Goal: Task Accomplishment & Management: Manage account settings

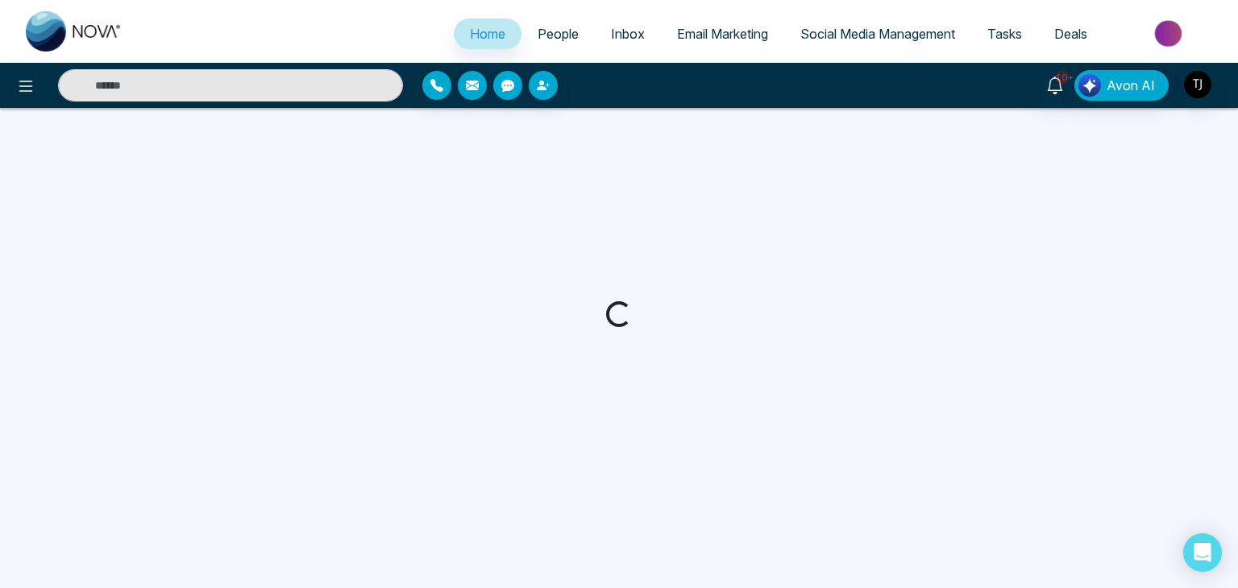
select select "*"
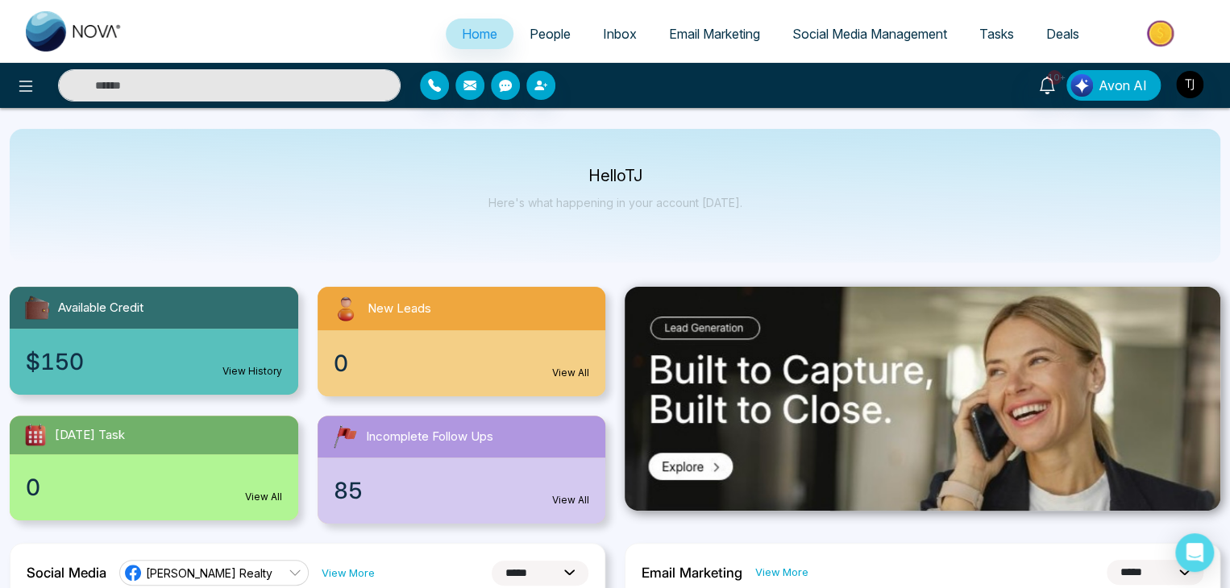
click at [564, 366] on link "View All" at bounding box center [570, 373] width 37 height 15
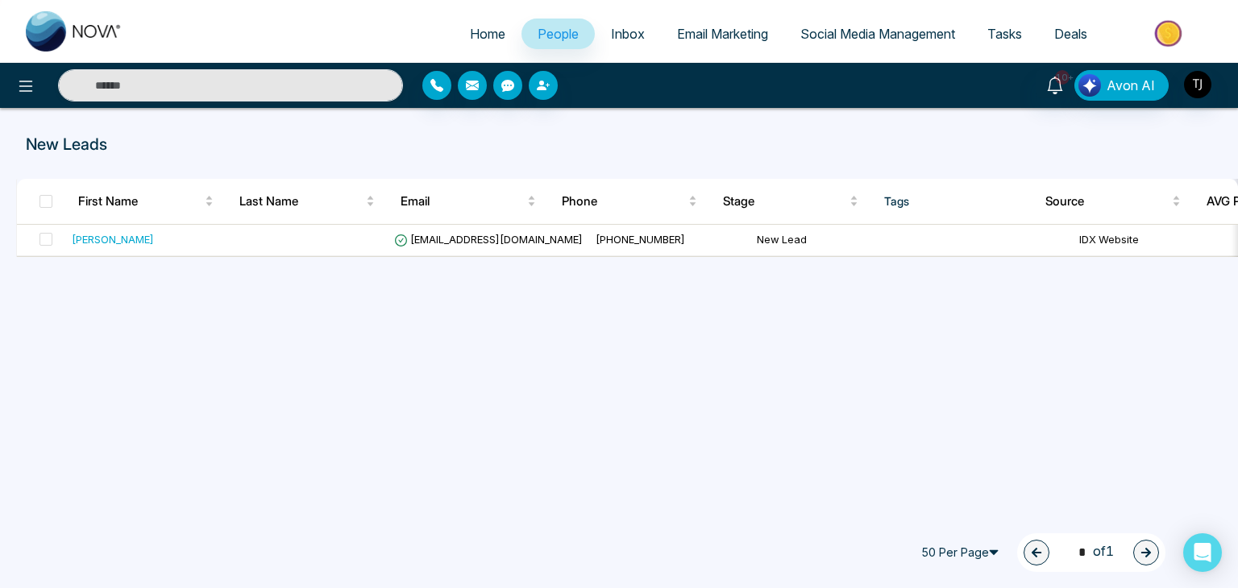
click at [470, 30] on span "Home" at bounding box center [487, 34] width 35 height 16
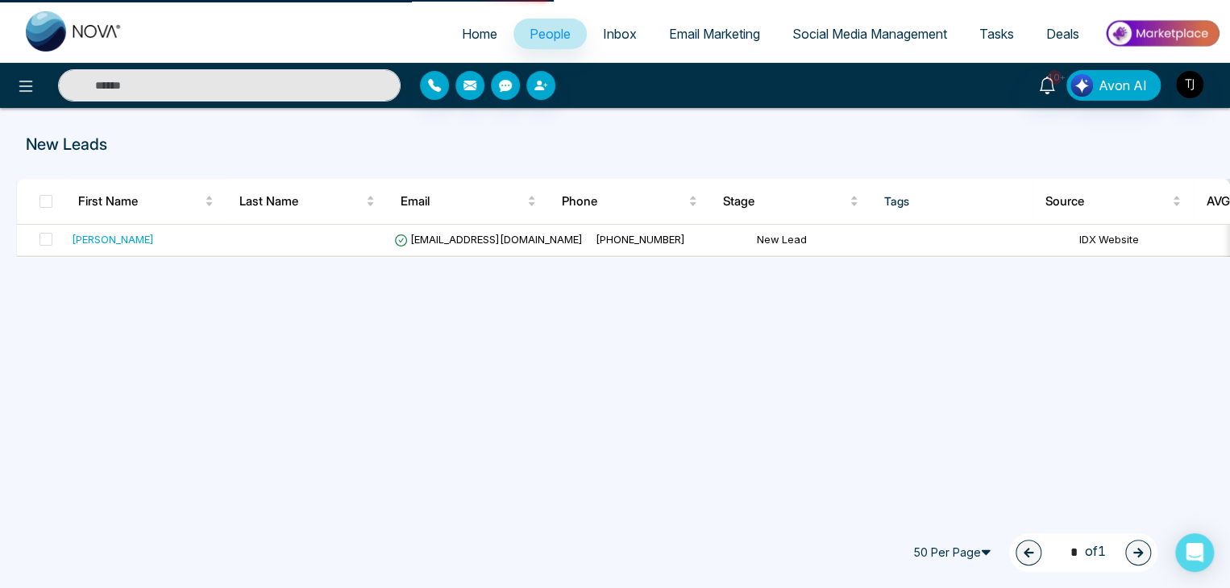
select select "*"
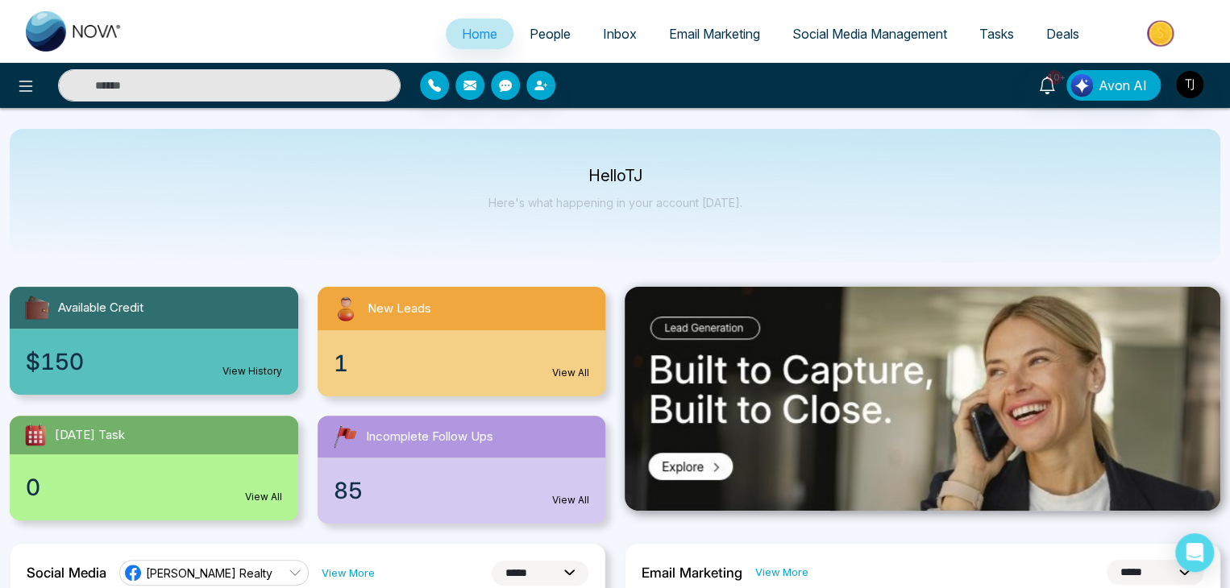
click at [529, 35] on span "People" at bounding box center [549, 34] width 41 height 16
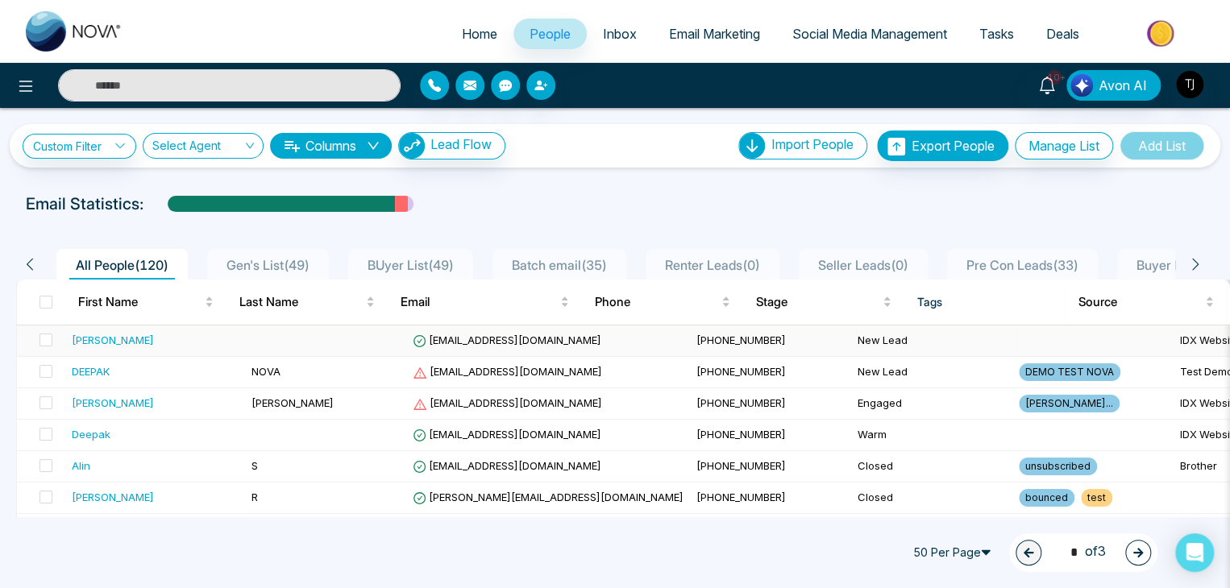
click at [495, 348] on td "[EMAIL_ADDRESS][DOMAIN_NAME]" at bounding box center [548, 341] width 284 height 31
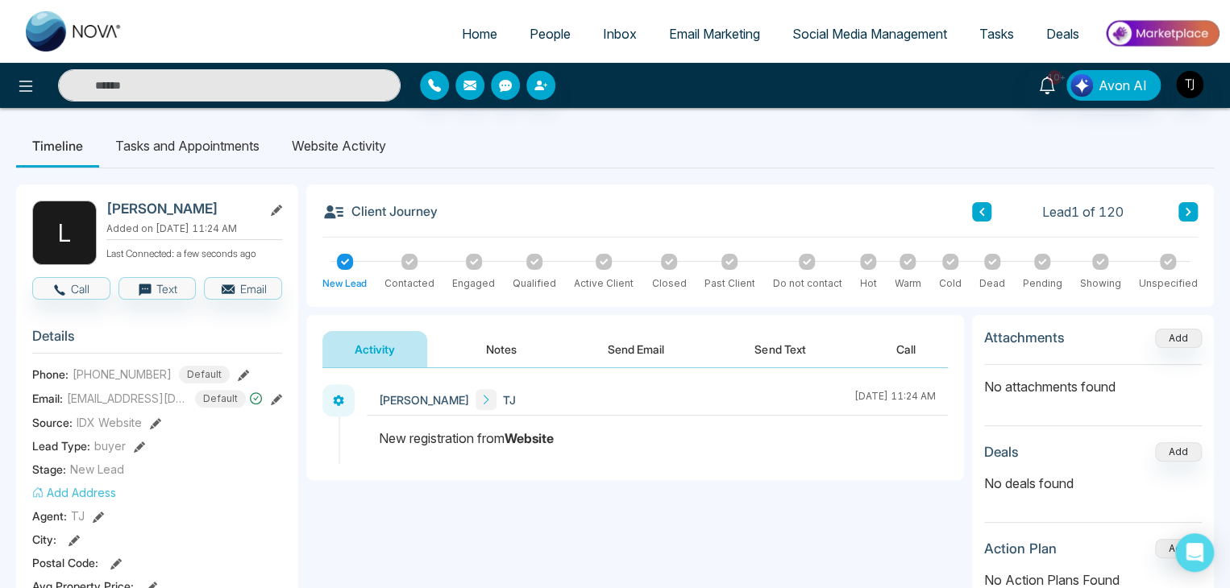
click at [462, 29] on span "Home" at bounding box center [479, 34] width 35 height 16
select select "*"
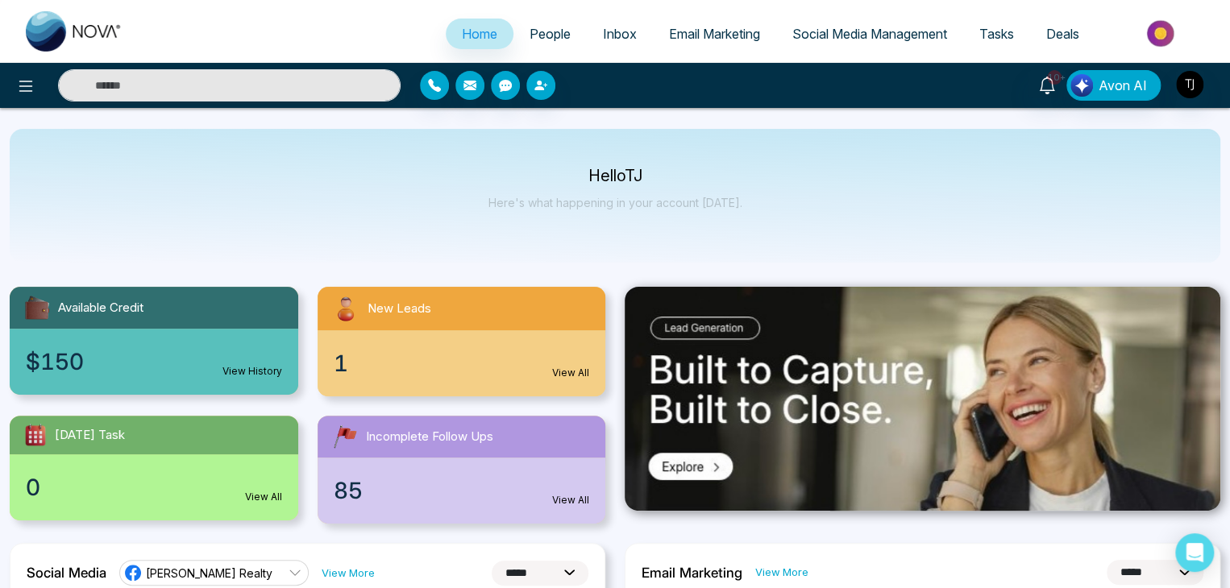
click at [405, 380] on div "1 View All" at bounding box center [462, 363] width 288 height 66
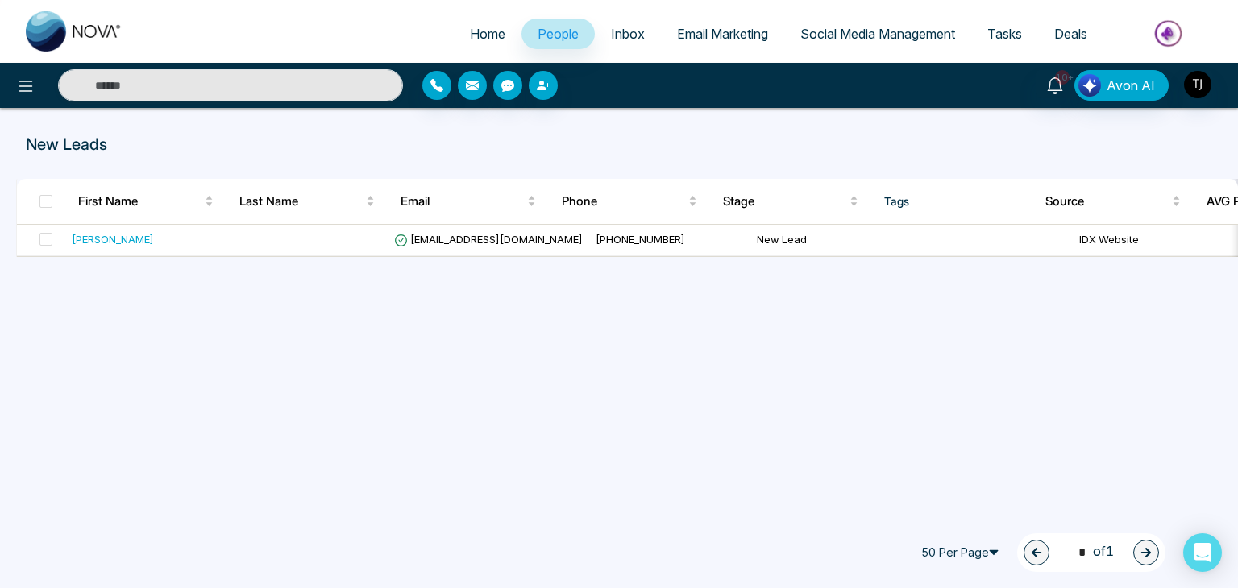
click at [484, 27] on span "Home" at bounding box center [487, 34] width 35 height 16
select select "*"
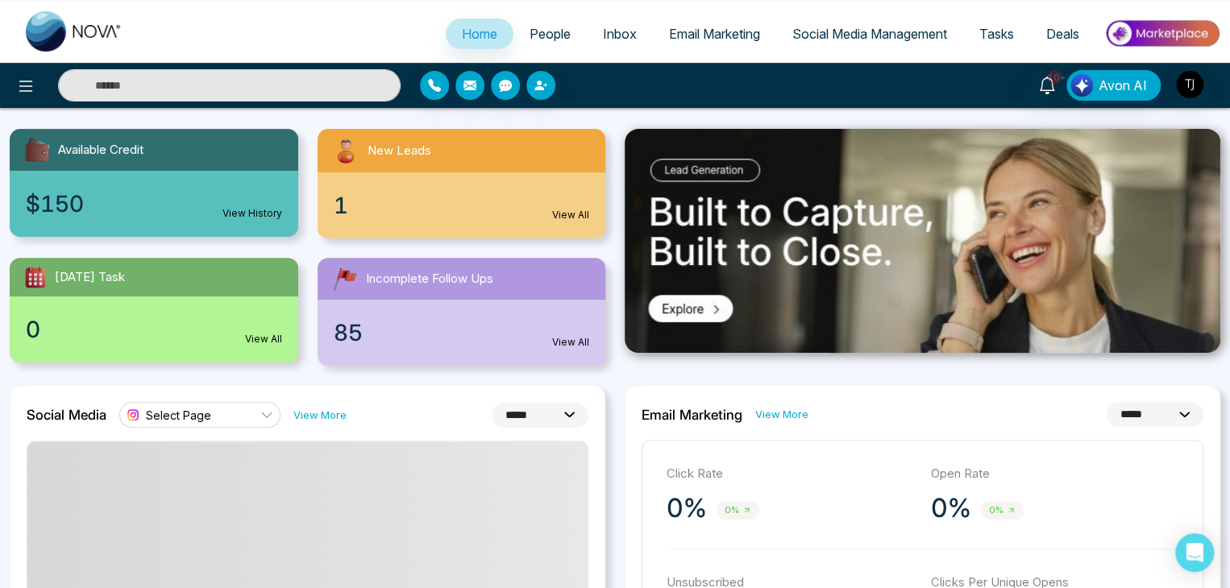
scroll to position [160, 0]
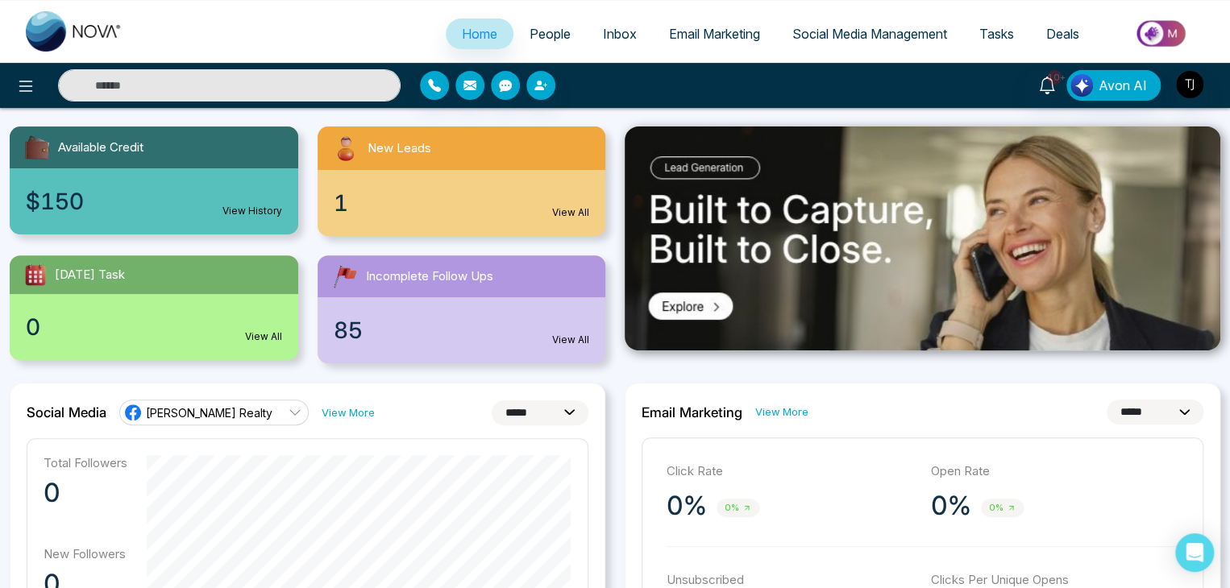
click at [248, 320] on div "0 View All" at bounding box center [154, 327] width 288 height 66
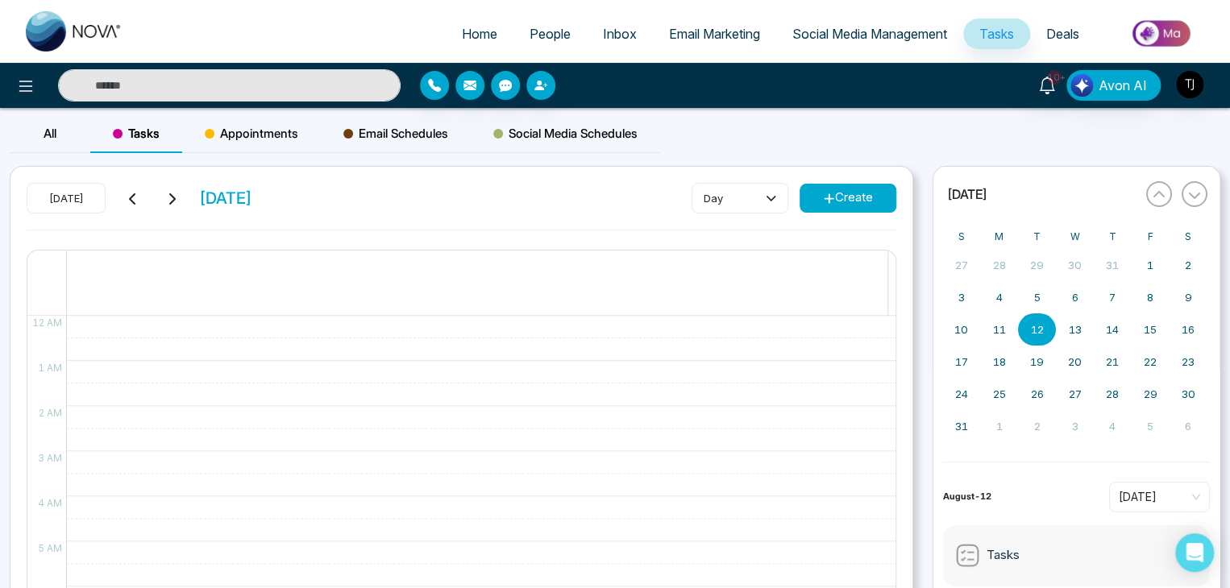
click at [464, 38] on span "Home" at bounding box center [479, 34] width 35 height 16
select select "*"
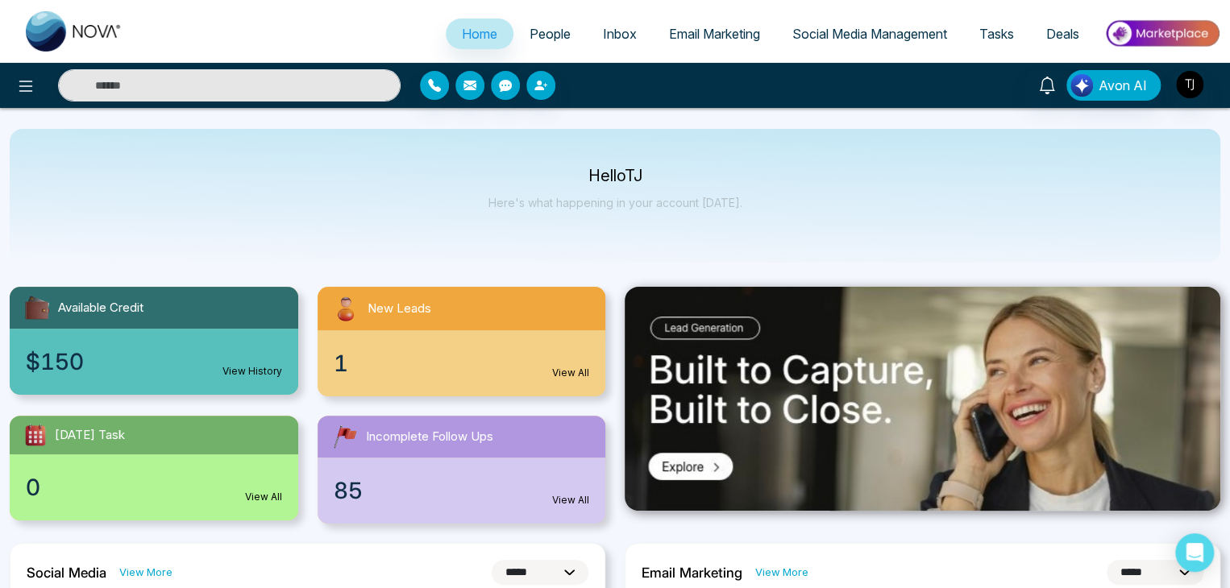
click at [465, 499] on div "85 View All" at bounding box center [462, 491] width 288 height 66
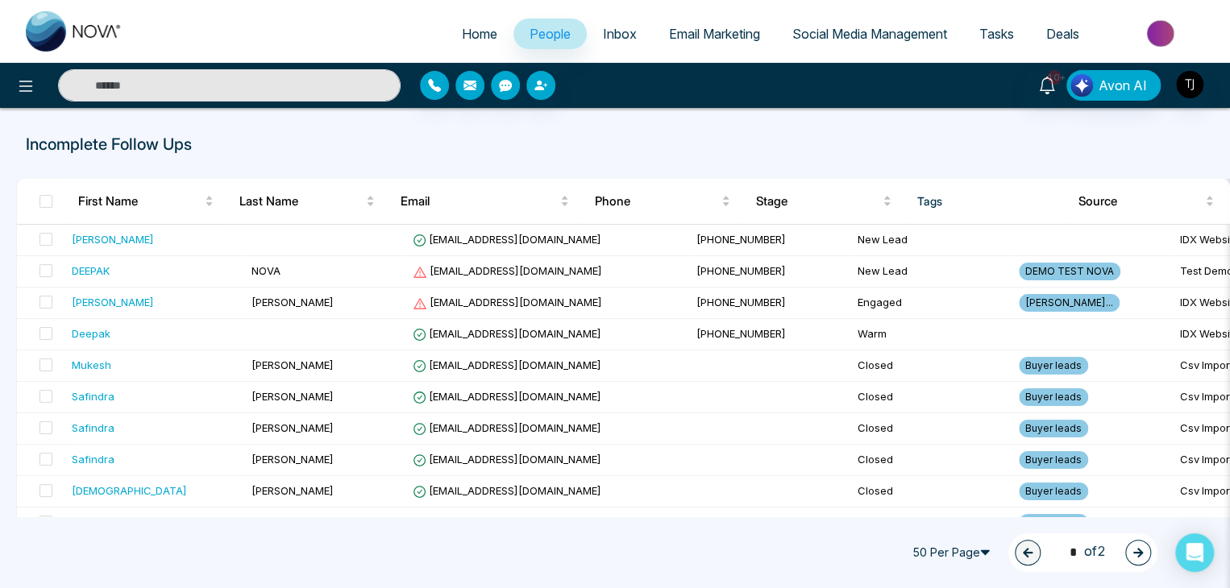
select select "*"
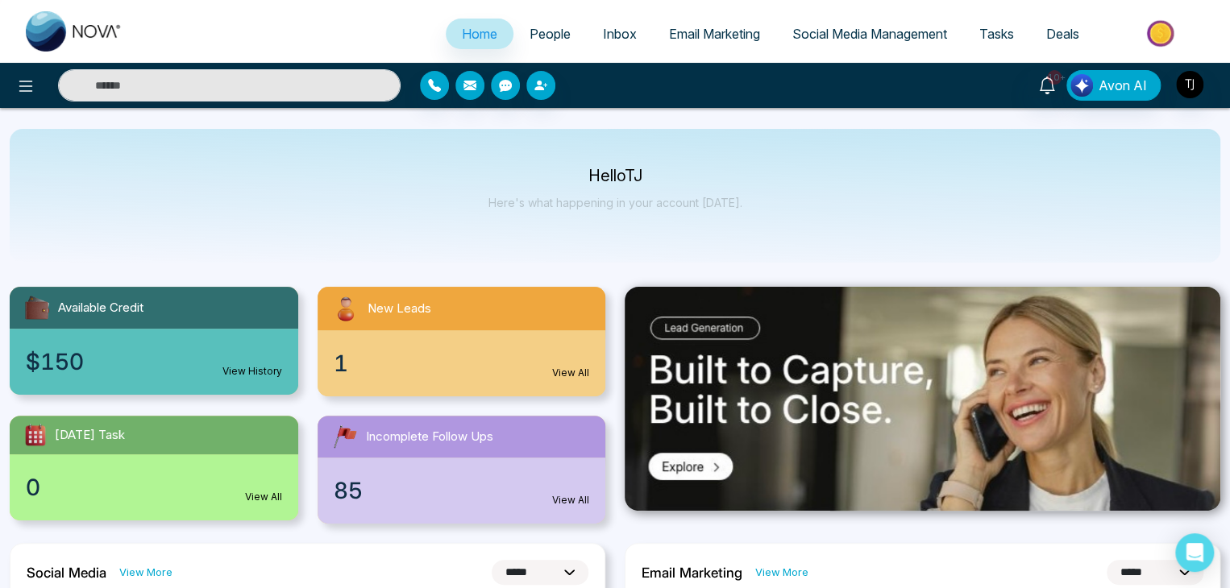
click at [368, 328] on div "New Leads" at bounding box center [462, 309] width 288 height 44
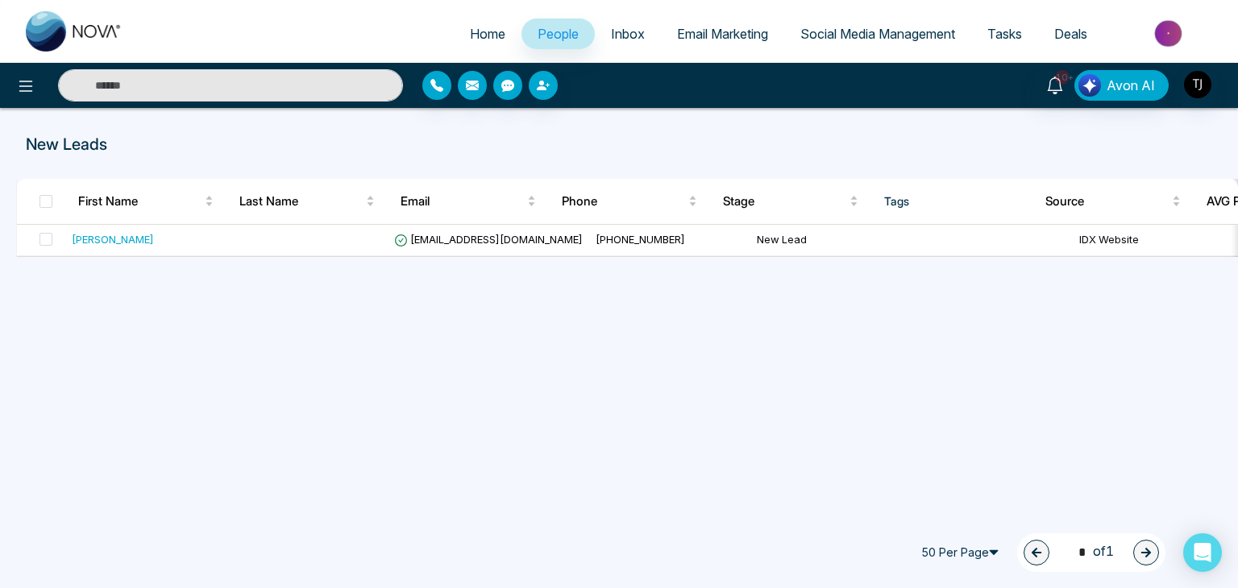
select select "*"
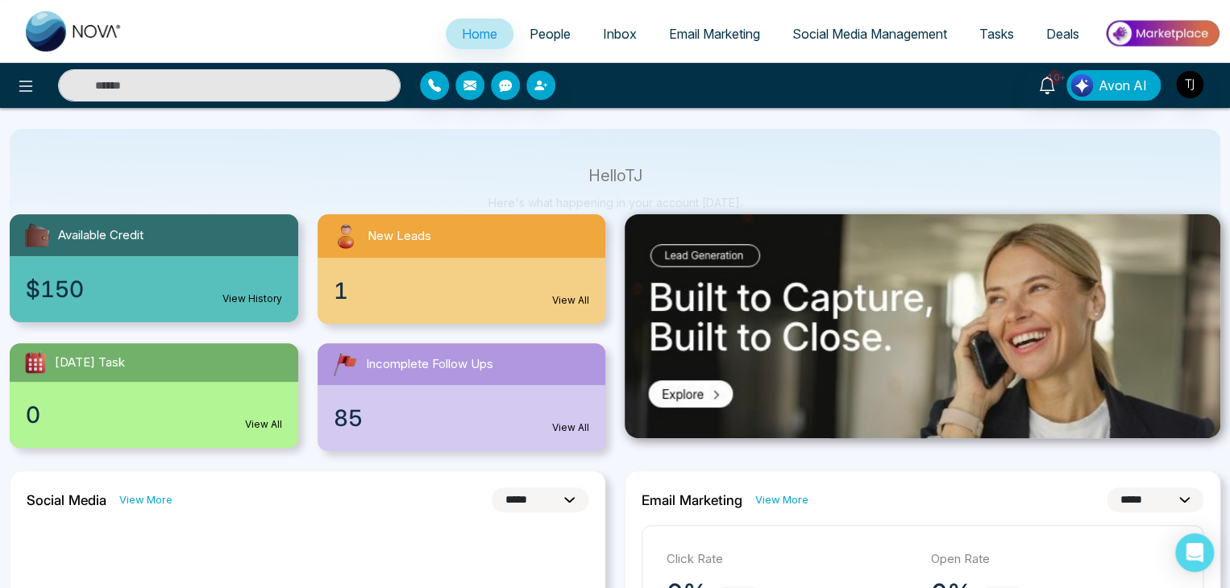
scroll to position [81, 0]
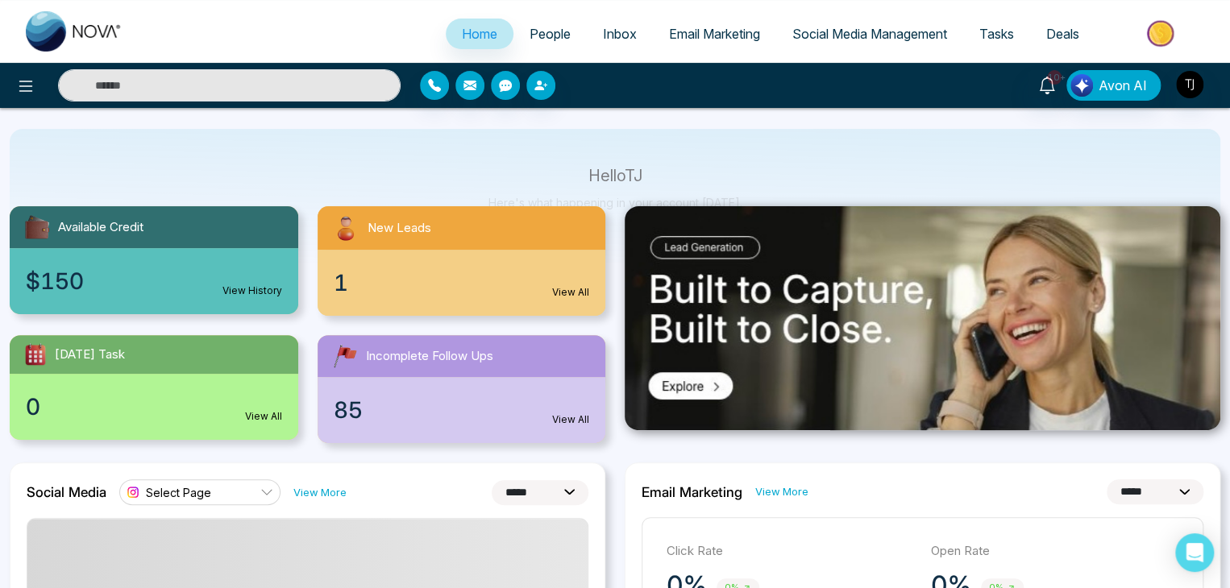
click at [210, 374] on div "0 View All" at bounding box center [154, 407] width 288 height 66
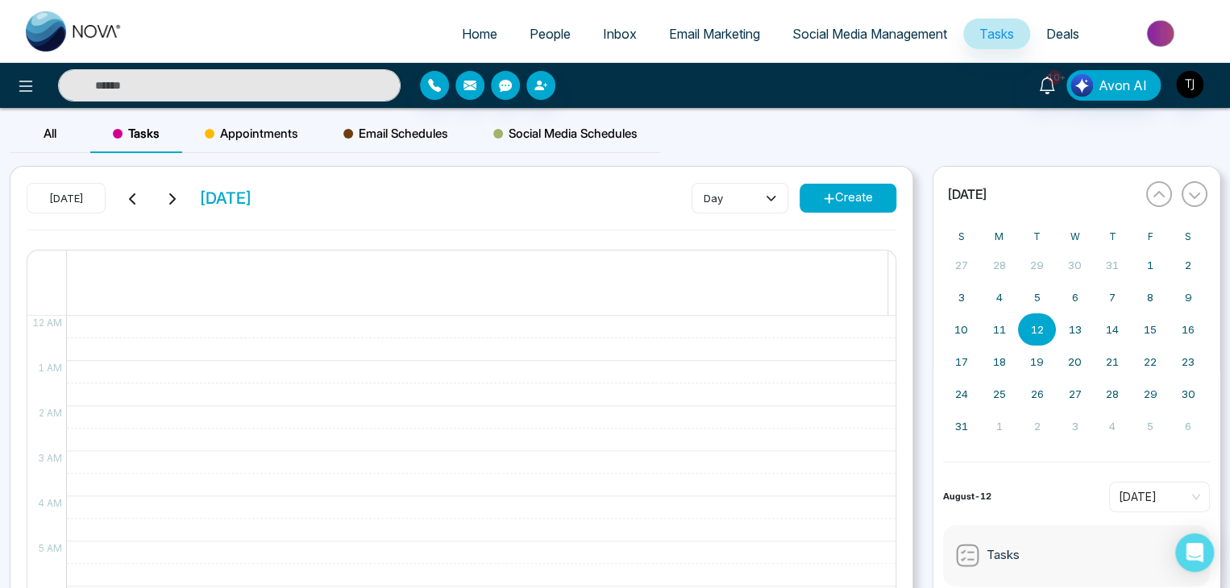
select select "*"
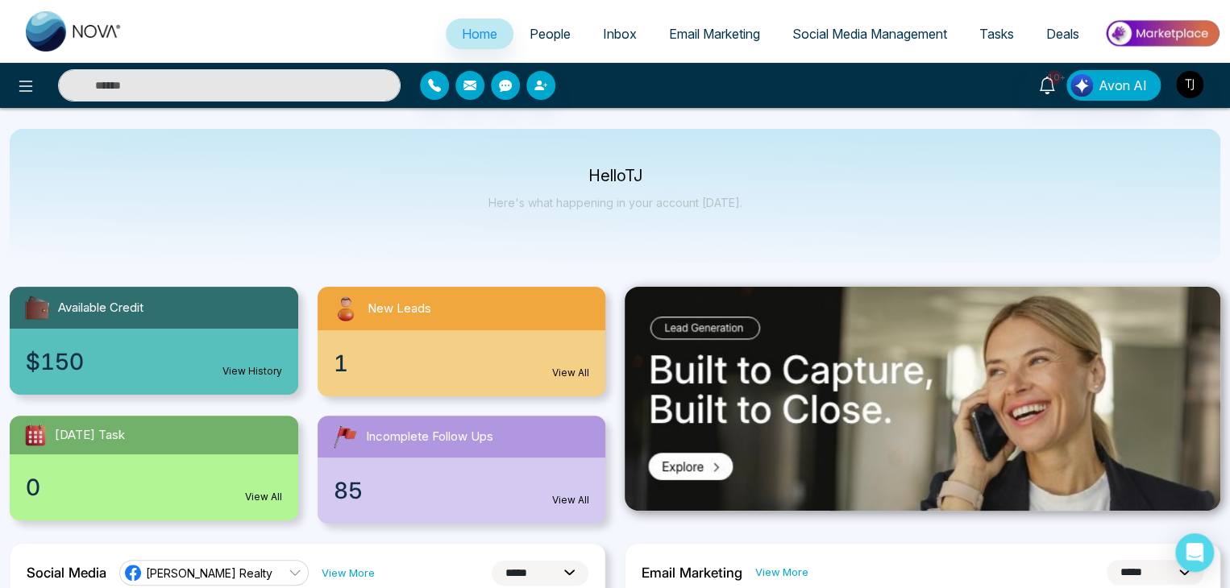
click at [573, 372] on link "View All" at bounding box center [570, 373] width 37 height 15
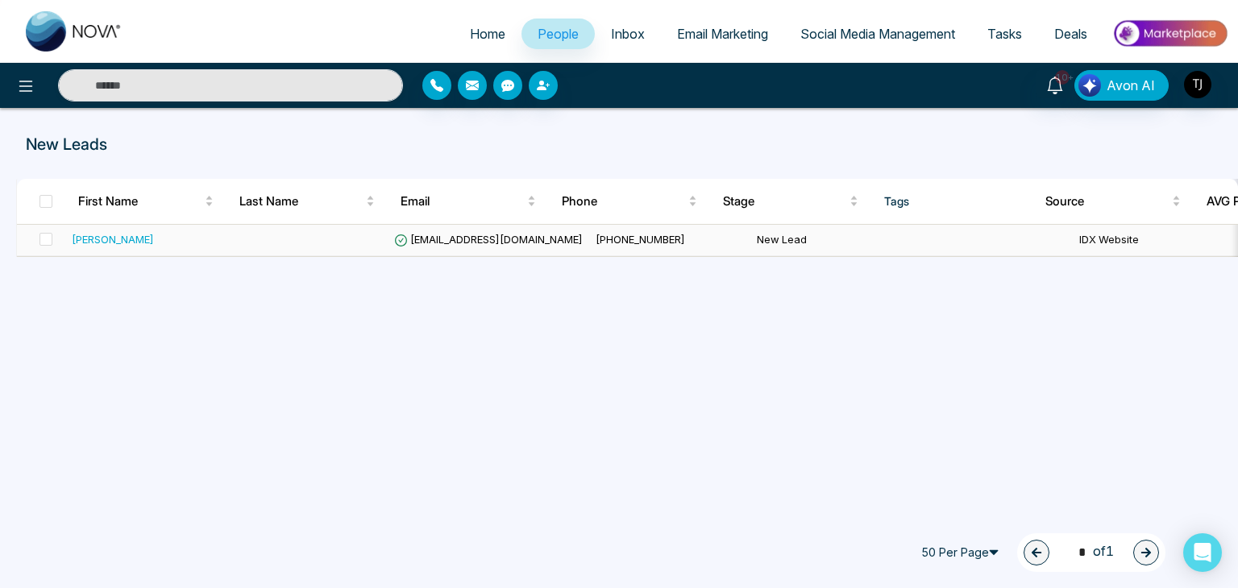
click at [656, 245] on td "[PHONE_NUMBER]" at bounding box center [669, 240] width 161 height 31
select select "*"
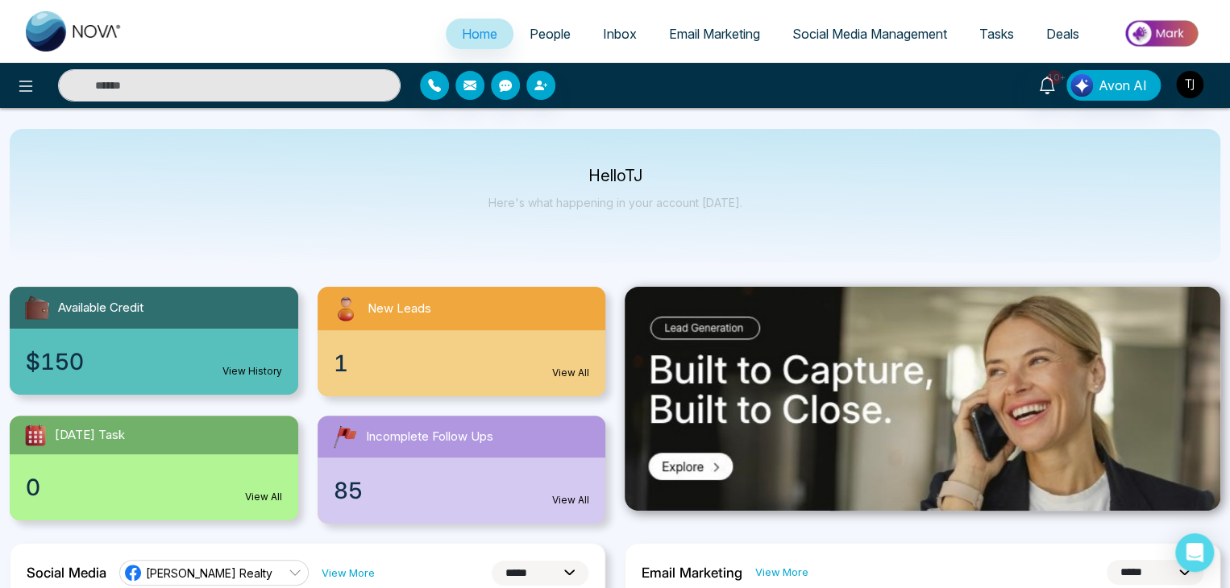
click at [550, 44] on link "People" at bounding box center [549, 34] width 73 height 31
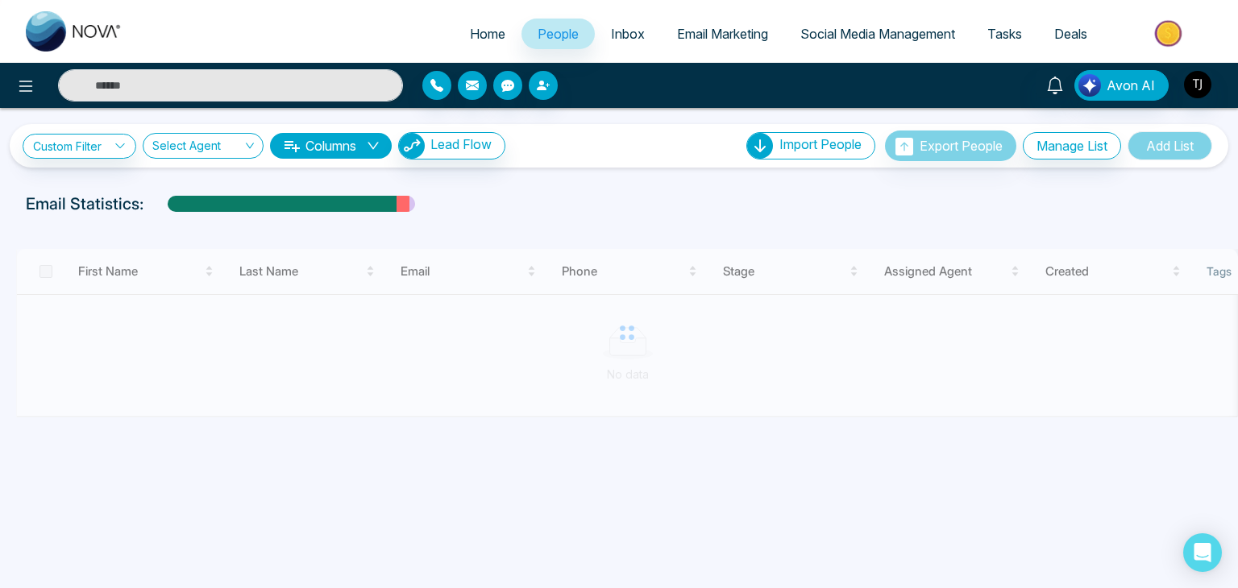
click at [483, 7] on div "Home People Inbox Email Marketing Social Media Management Tasks Deals" at bounding box center [619, 31] width 1238 height 63
click at [483, 17] on ul "Home People Inbox Email Marketing Social Media Management Tasks Deals" at bounding box center [684, 35] width 1090 height 44
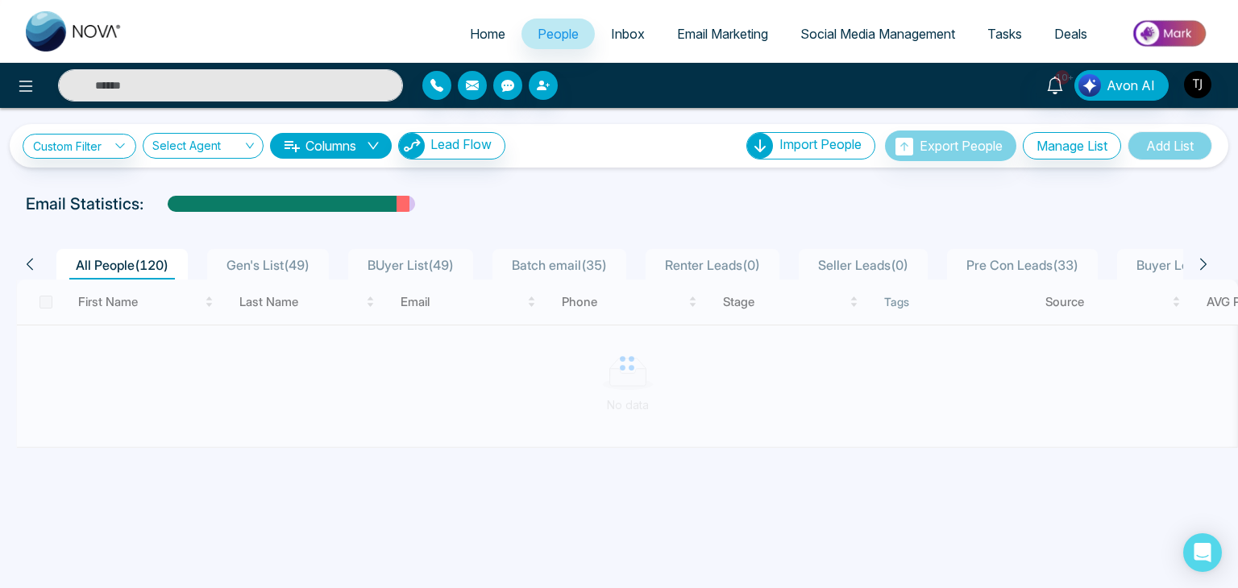
click at [479, 38] on span "Home" at bounding box center [487, 34] width 35 height 16
select select "*"
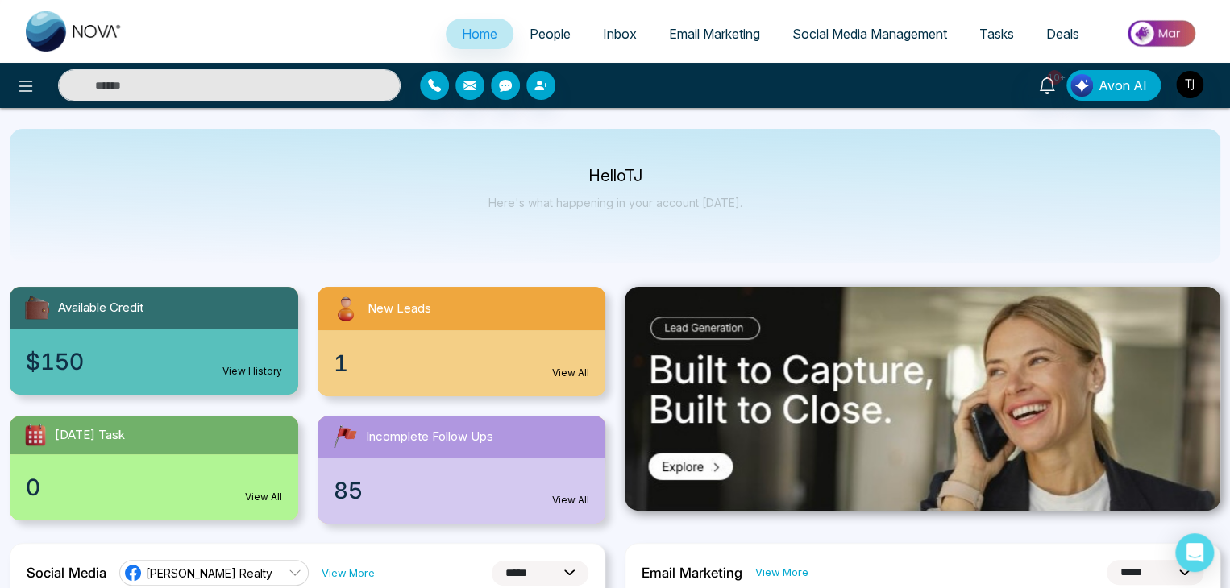
click at [573, 500] on link "View All" at bounding box center [570, 500] width 37 height 15
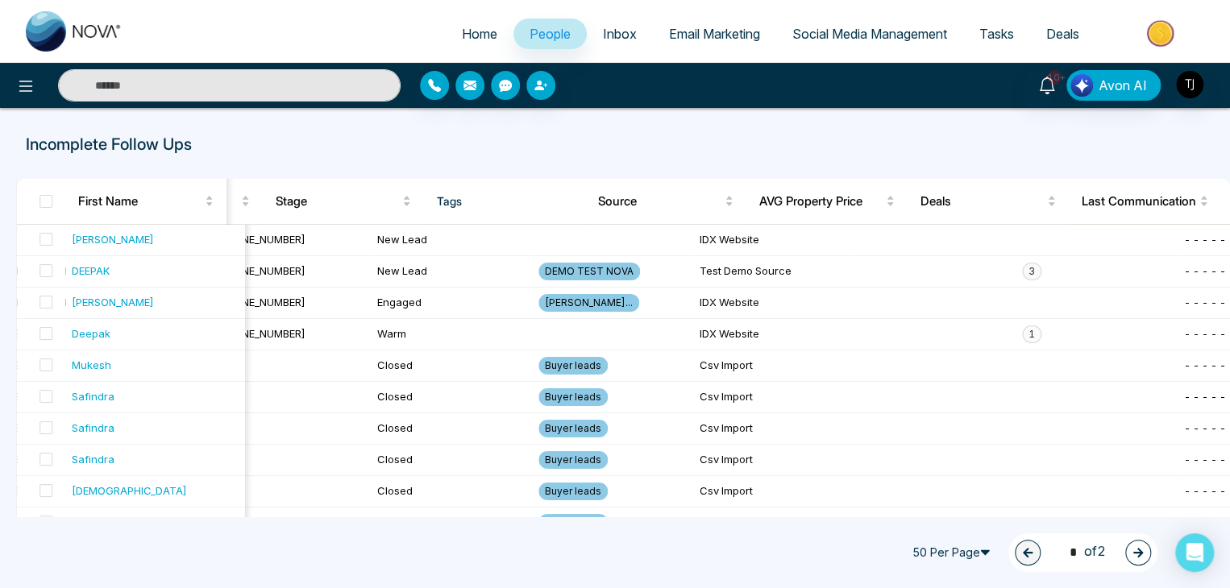
click at [471, 28] on span "Home" at bounding box center [479, 34] width 35 height 16
select select "*"
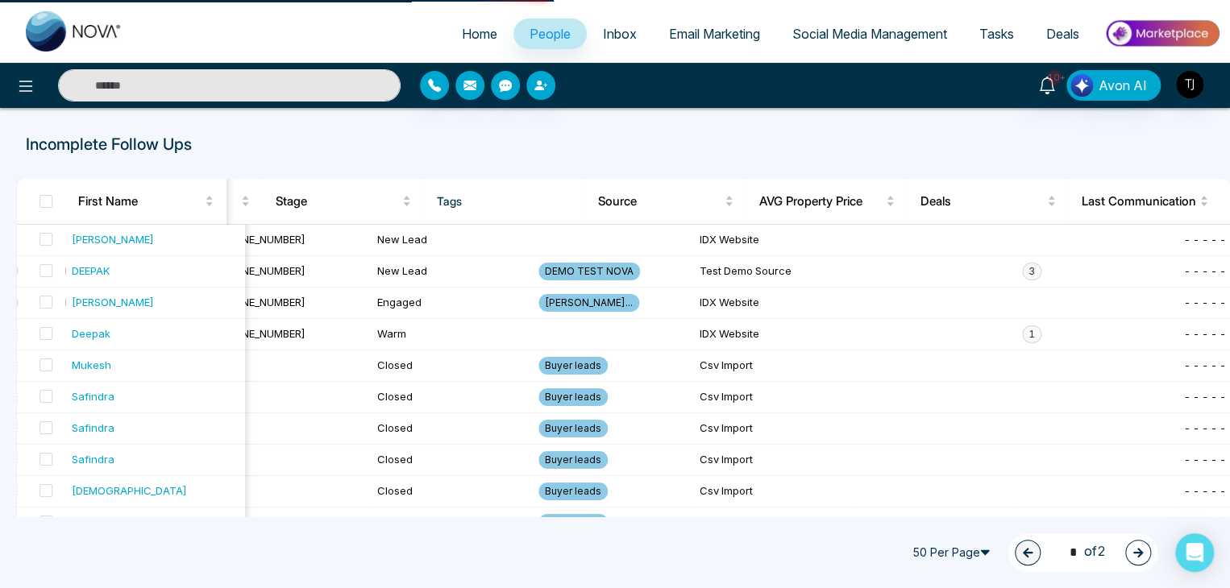
select select "*"
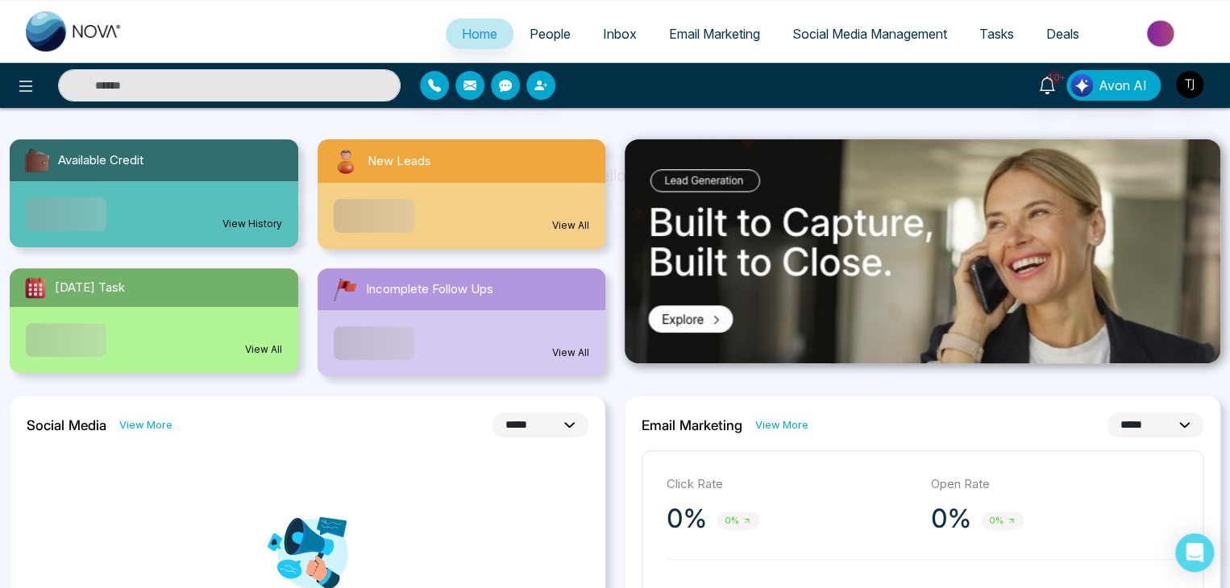
scroll to position [148, 0]
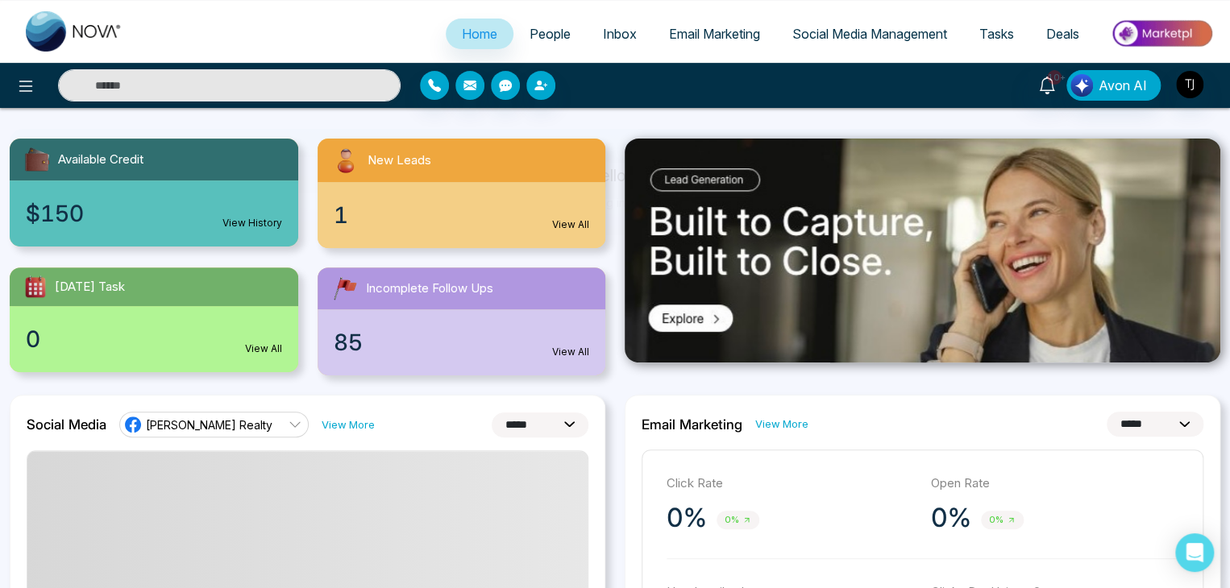
click at [271, 339] on div "0 View All" at bounding box center [154, 339] width 288 height 66
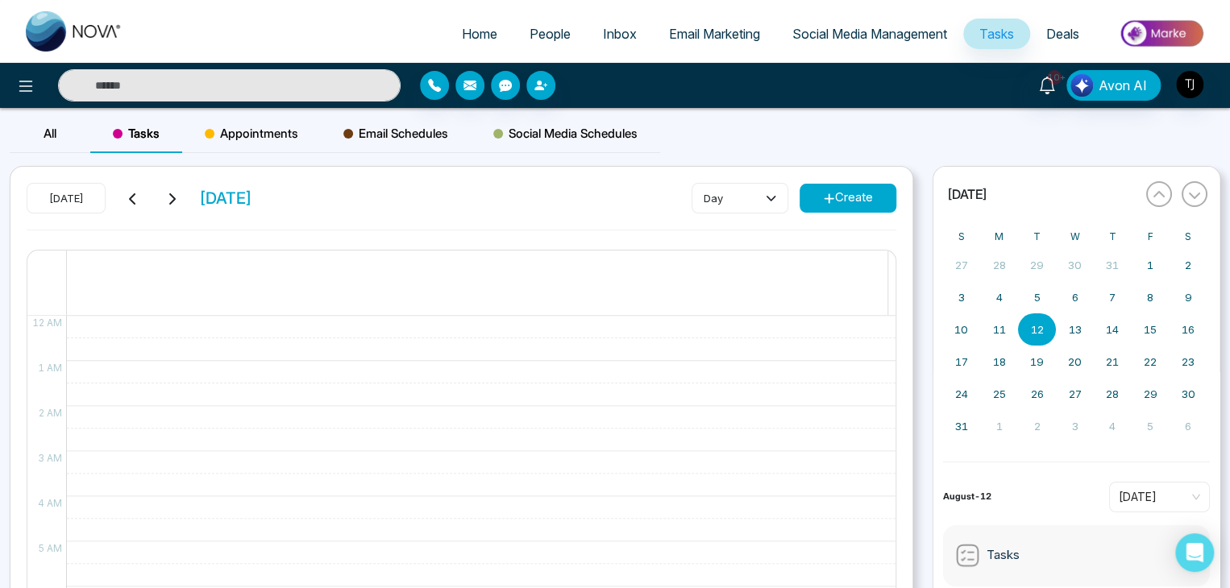
click at [450, 23] on link "Home" at bounding box center [480, 34] width 68 height 31
select select "*"
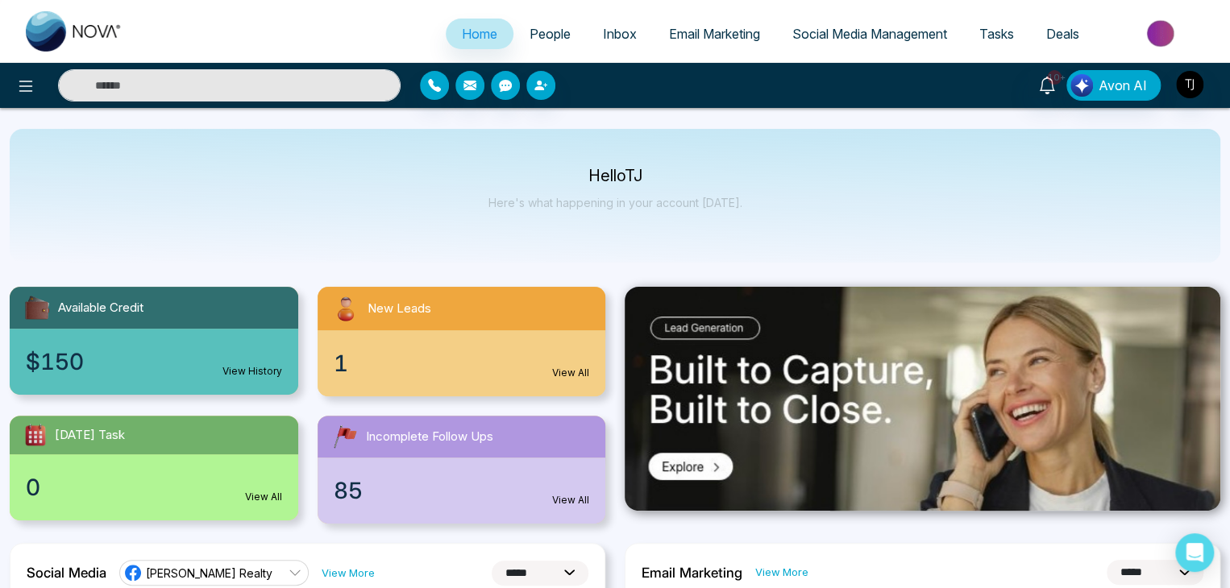
click at [268, 372] on link "View History" at bounding box center [252, 371] width 60 height 15
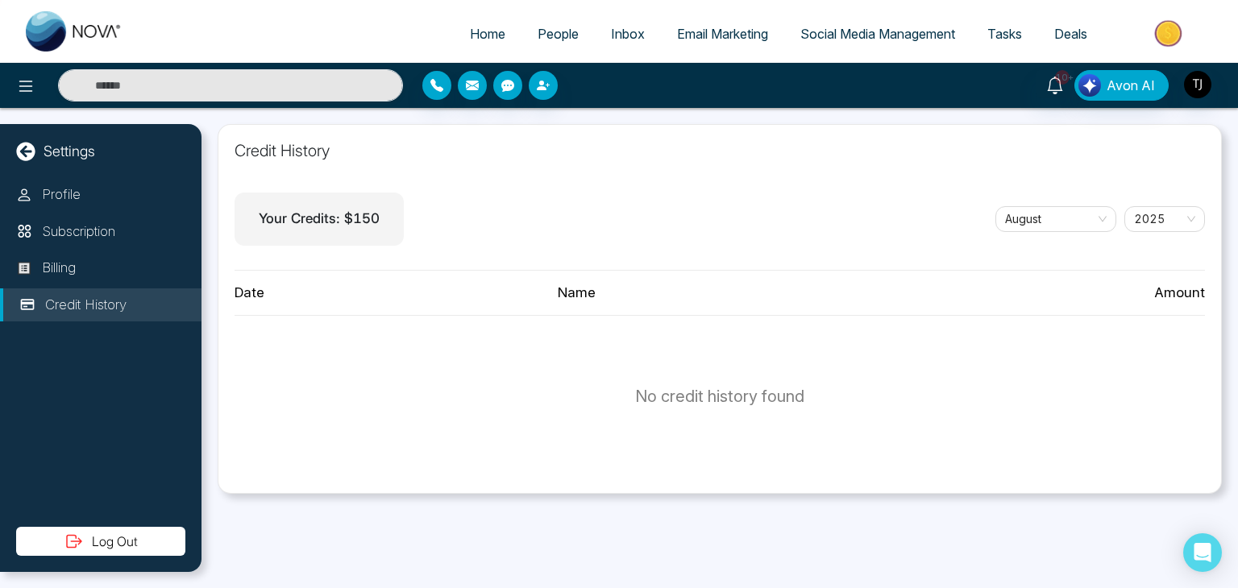
click at [477, 27] on span "Home" at bounding box center [487, 34] width 35 height 16
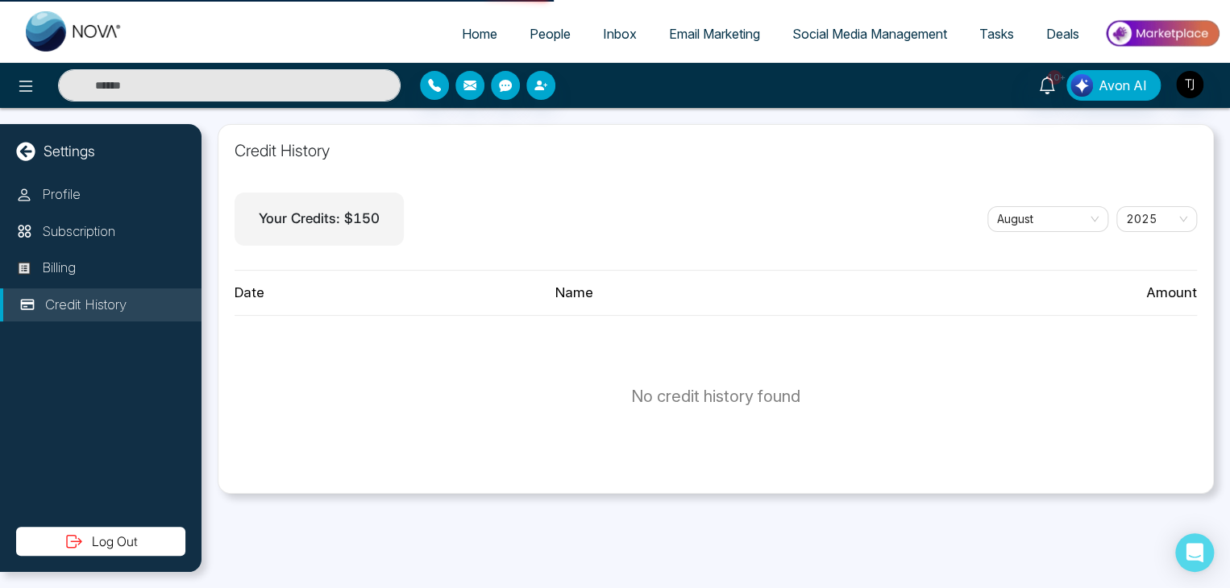
select select "*"
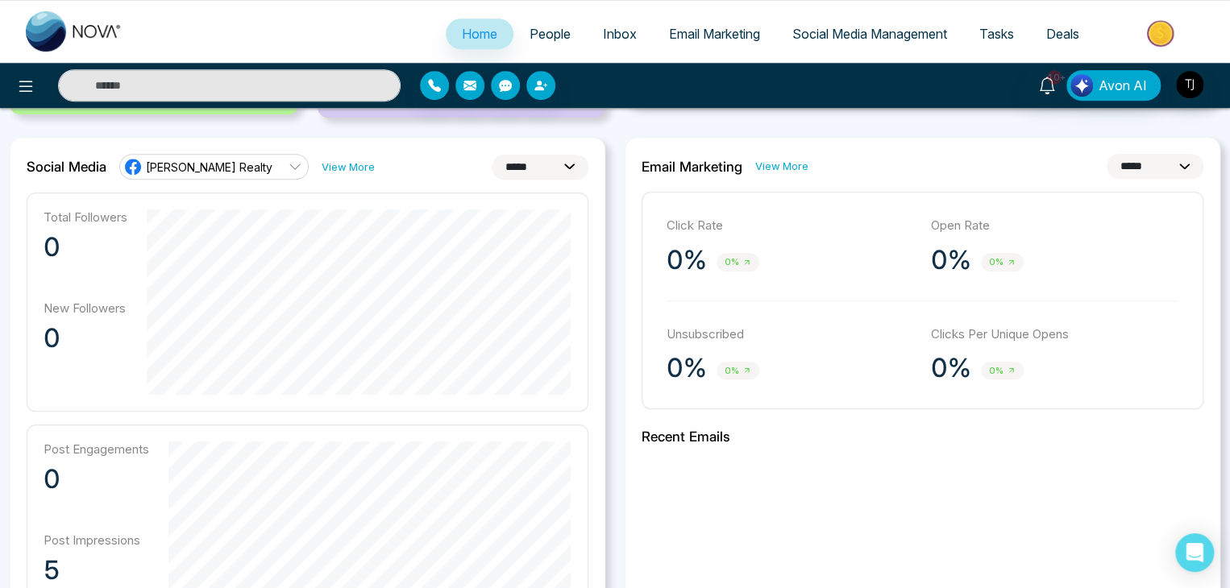
scroll to position [406, 0]
click at [534, 164] on select "**********" at bounding box center [540, 167] width 97 height 25
click at [579, 164] on select "**********" at bounding box center [540, 167] width 97 height 25
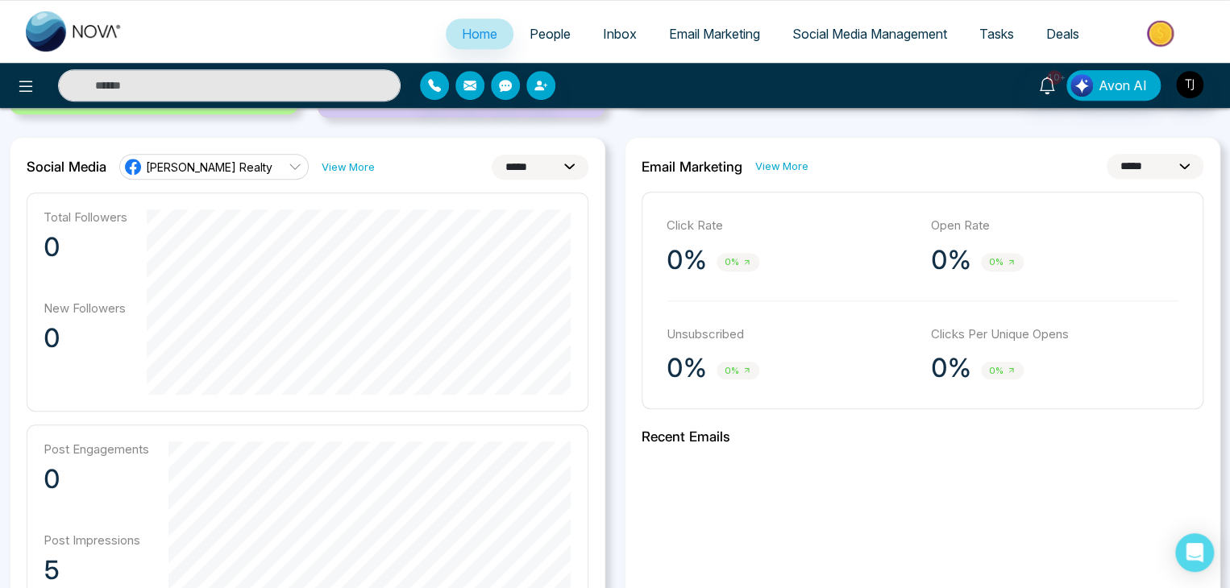
click at [607, 257] on div "**********" at bounding box center [307, 515] width 615 height 756
click at [348, 160] on link "View More" at bounding box center [348, 167] width 53 height 15
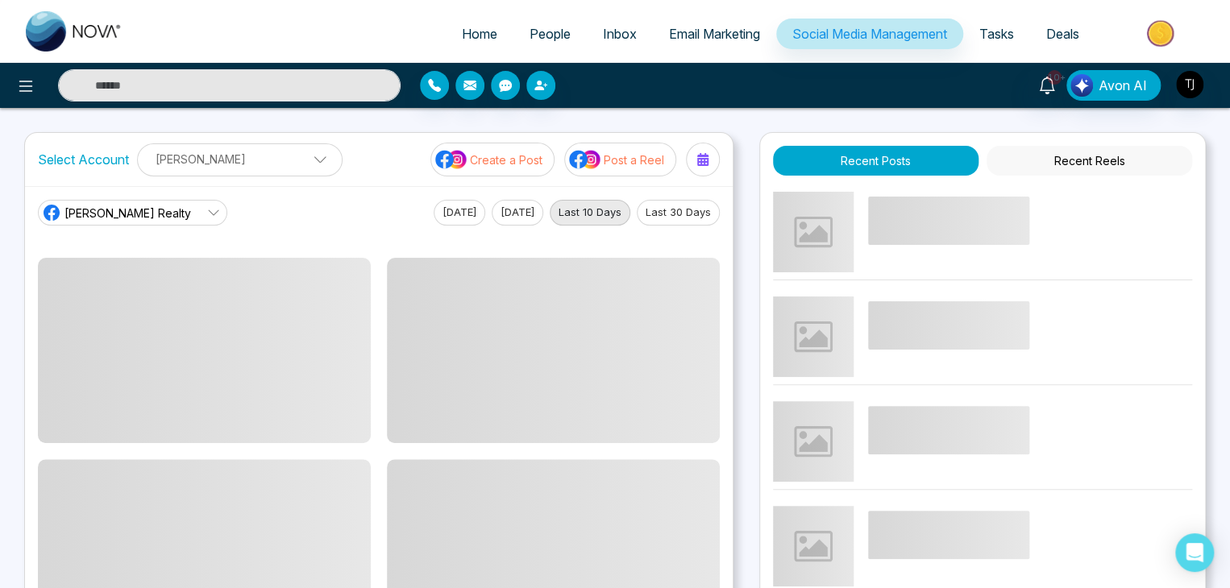
click at [486, 34] on link "Home" at bounding box center [480, 34] width 68 height 31
select select "*"
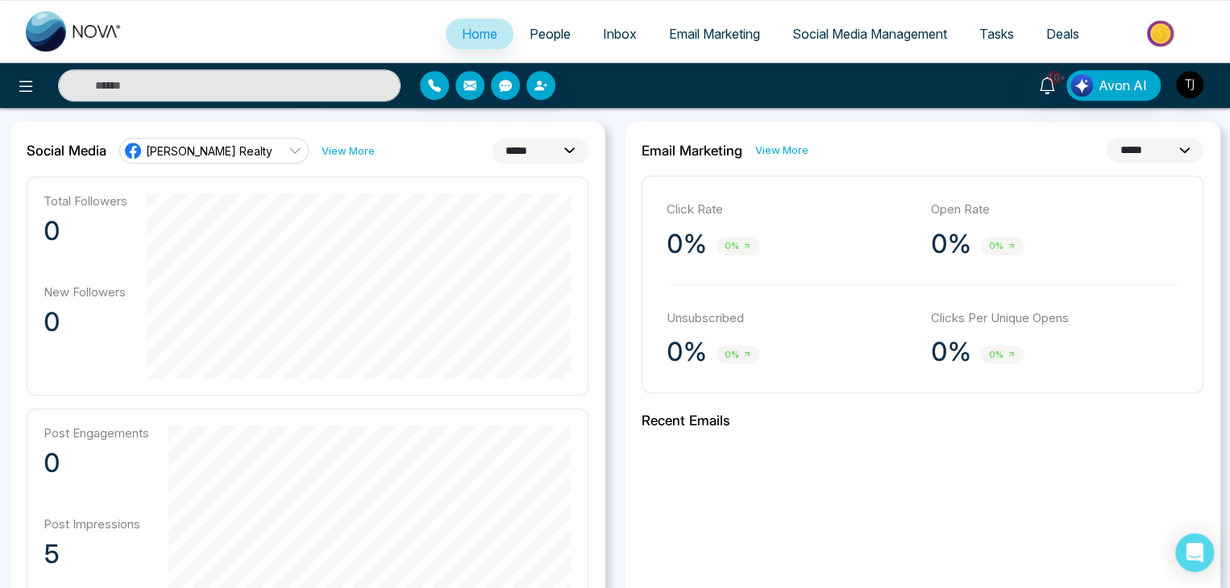
scroll to position [421, 0]
click at [1106, 156] on select "**********" at bounding box center [1154, 151] width 97 height 25
click at [1107, 151] on select "**********" at bounding box center [1154, 151] width 97 height 25
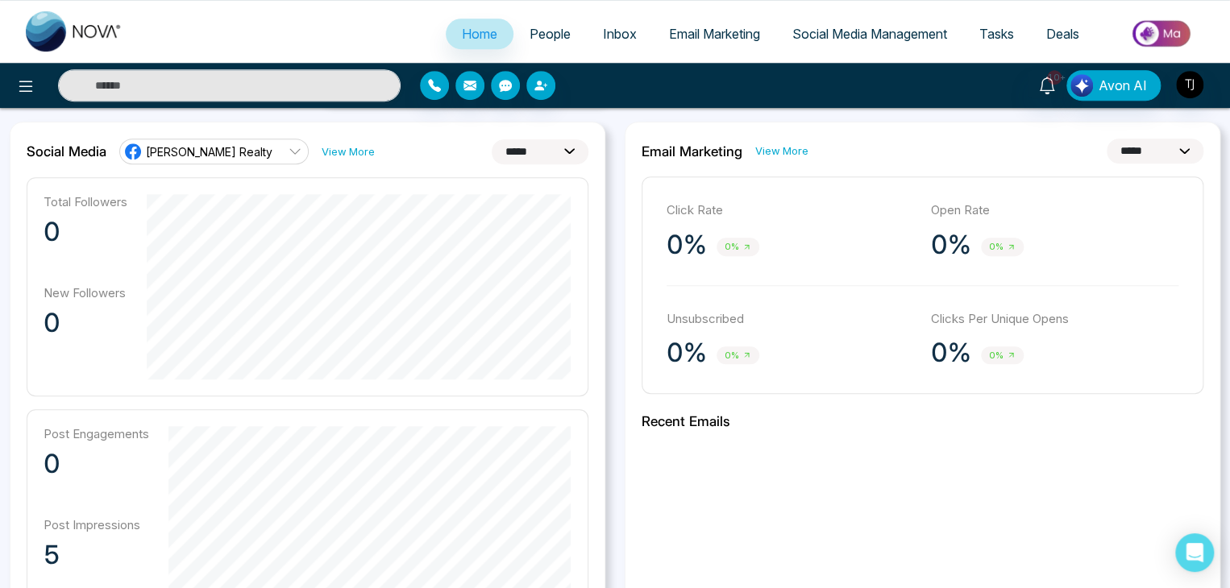
click at [1133, 142] on select "**********" at bounding box center [1154, 151] width 97 height 25
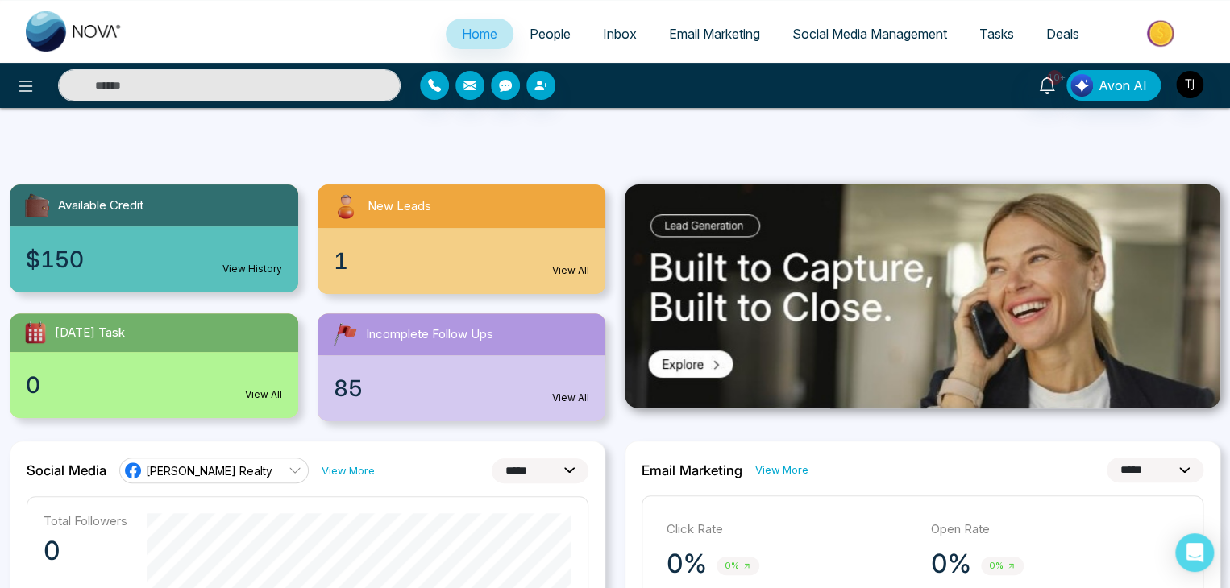
scroll to position [0, 0]
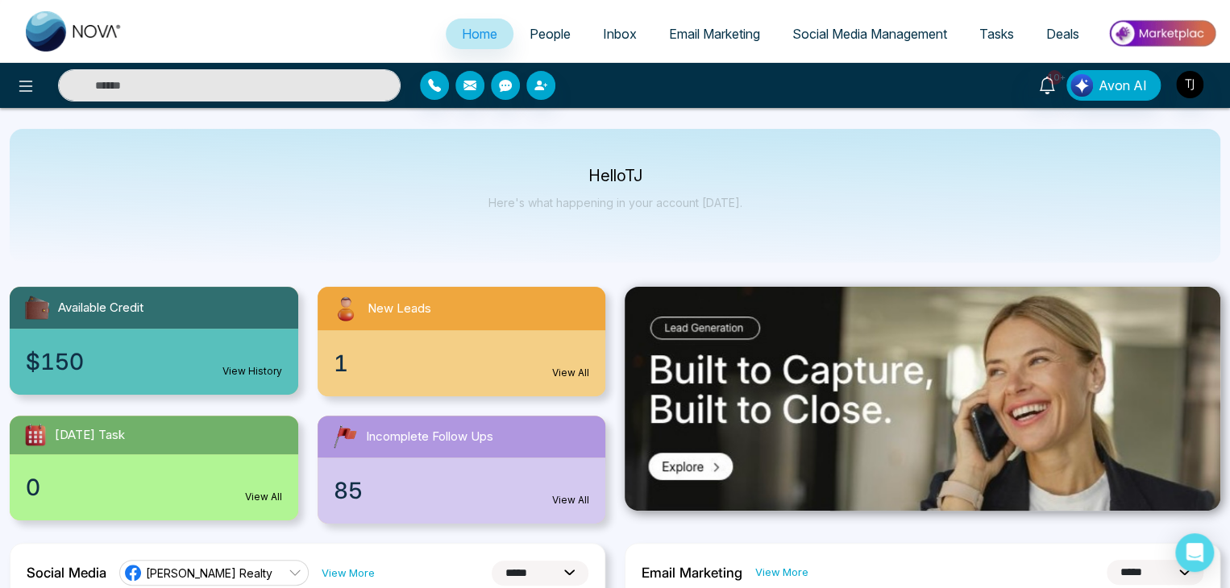
click at [776, 44] on link "Social Media Management" at bounding box center [869, 34] width 187 height 31
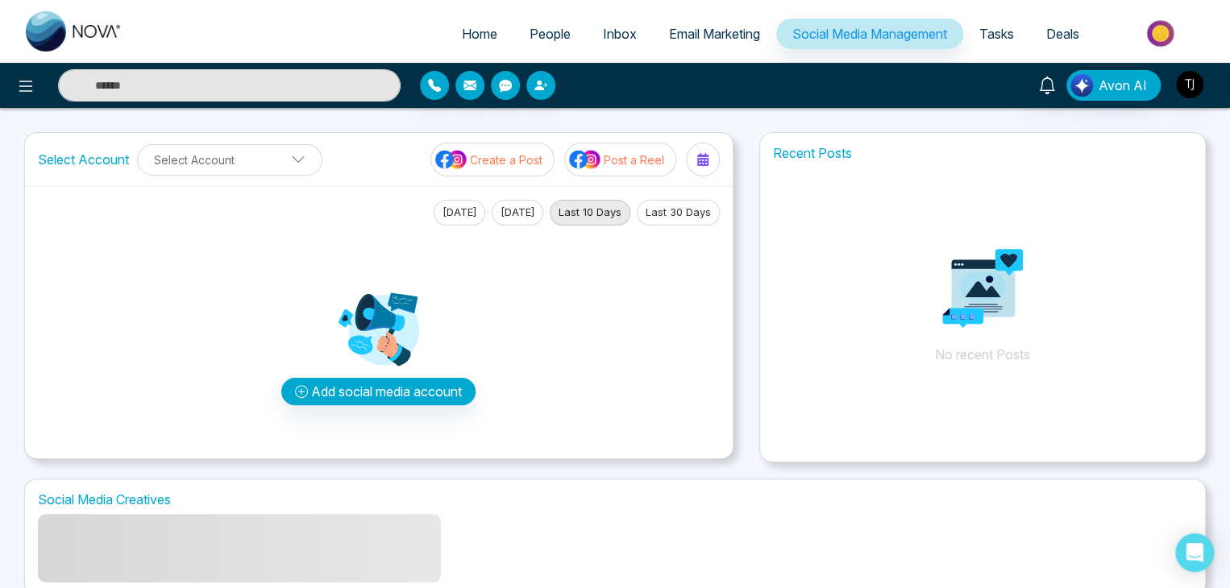
click at [973, 42] on link "Tasks" at bounding box center [996, 34] width 67 height 31
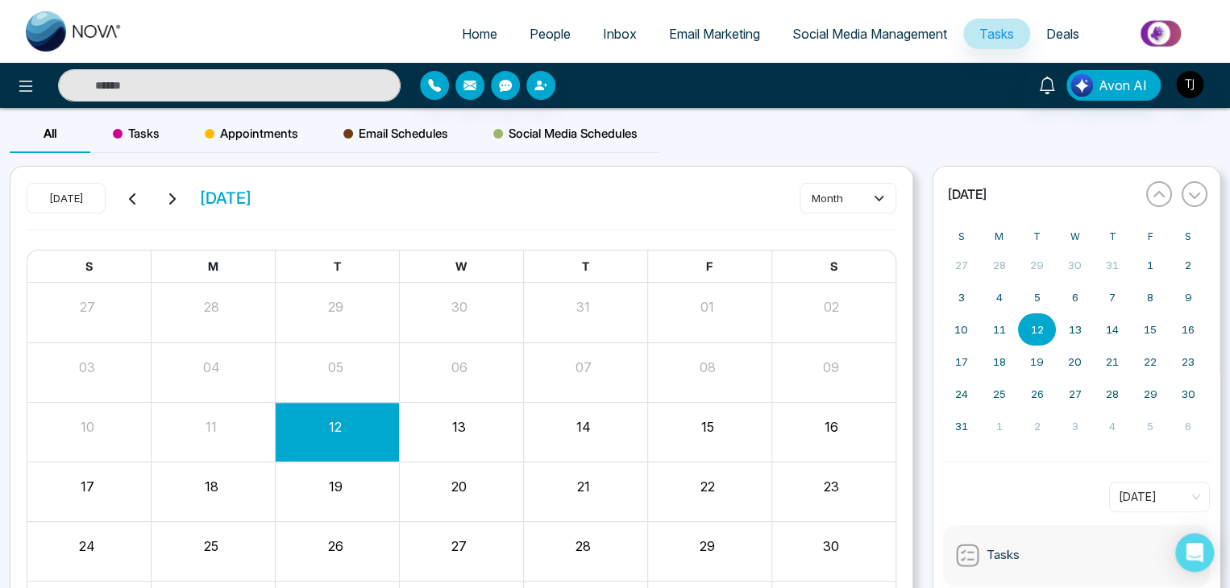
click at [603, 27] on span "Inbox" at bounding box center [620, 34] width 34 height 16
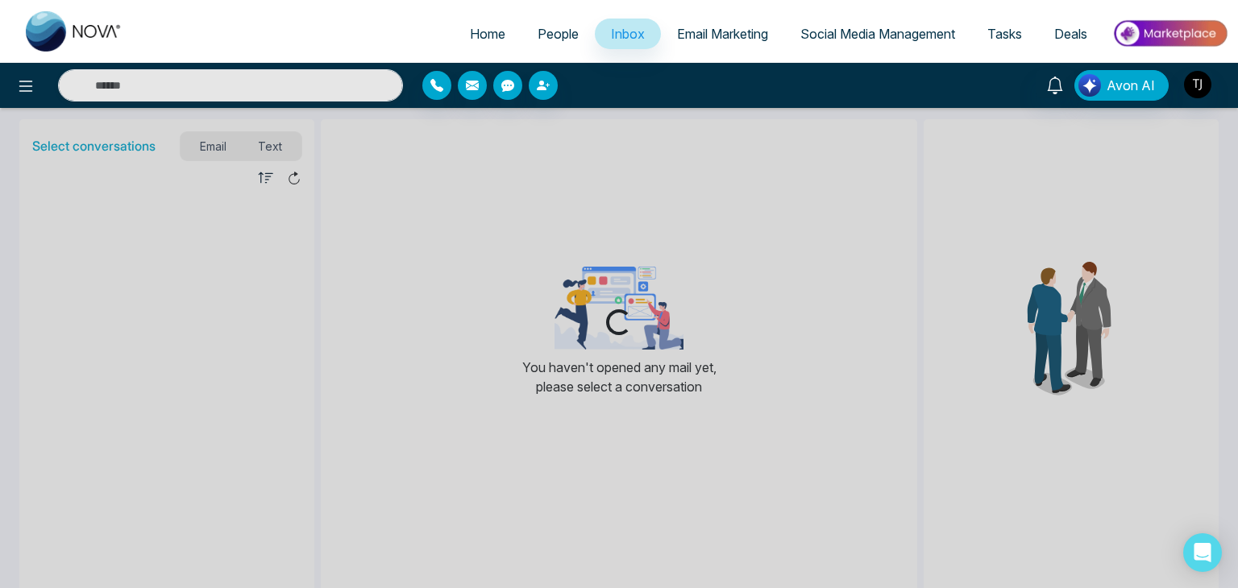
click at [538, 36] on span "People" at bounding box center [558, 34] width 41 height 16
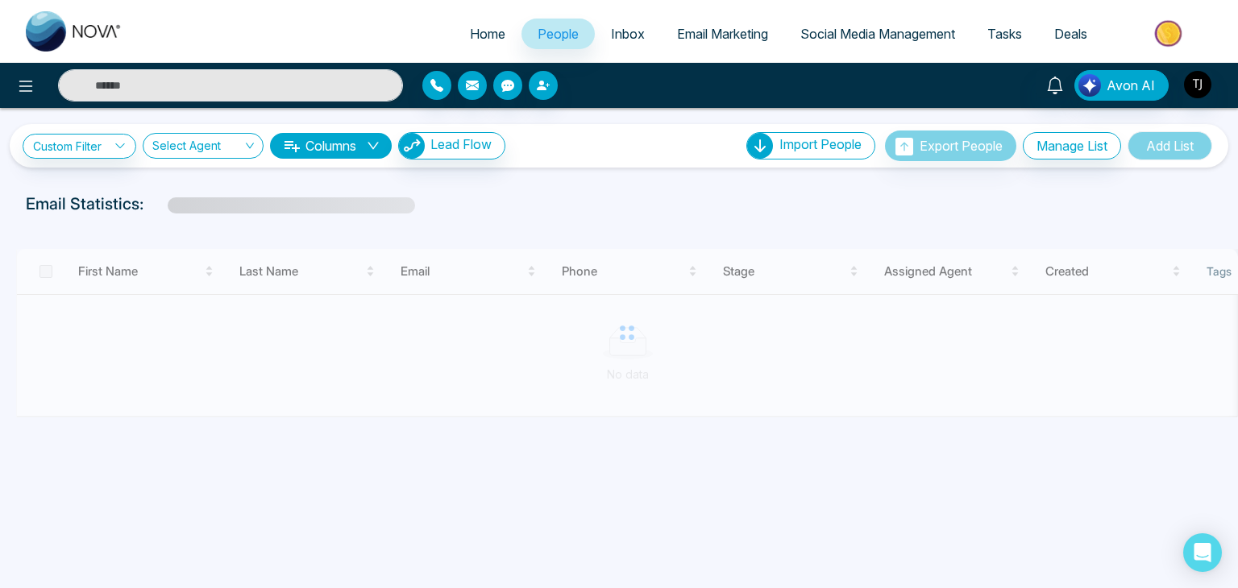
click at [480, 35] on span "Home" at bounding box center [487, 34] width 35 height 16
select select "*"
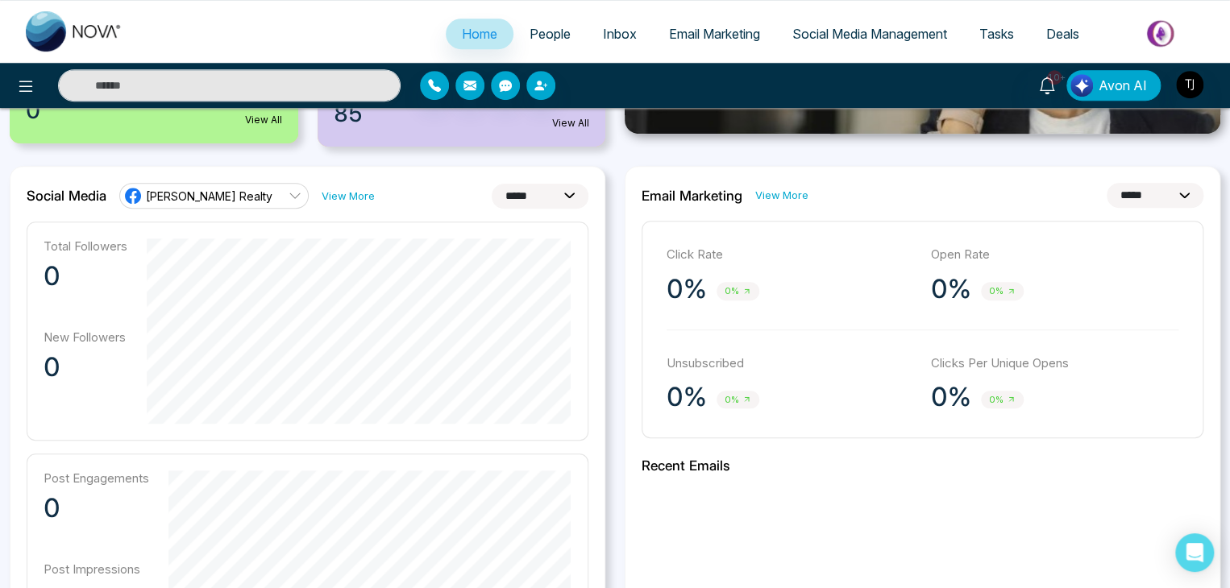
scroll to position [376, 0]
click at [1160, 189] on select "**********" at bounding box center [1154, 196] width 97 height 25
select select "**"
click at [1106, 184] on select "**********" at bounding box center [1154, 196] width 97 height 25
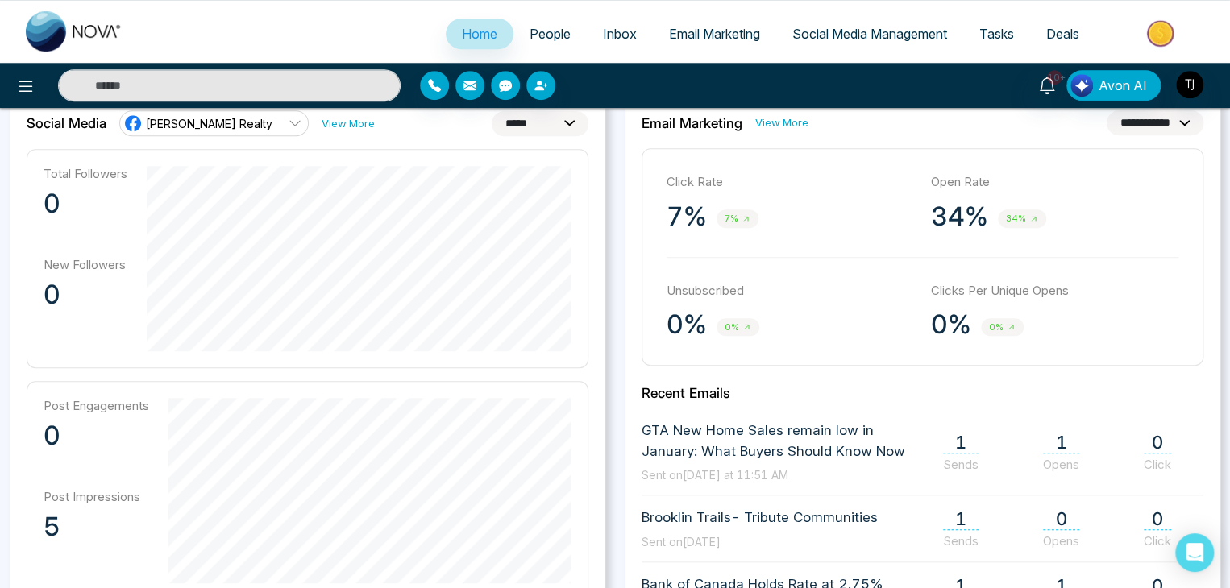
scroll to position [450, 0]
click at [827, 226] on div "7% 7%" at bounding box center [790, 216] width 248 height 32
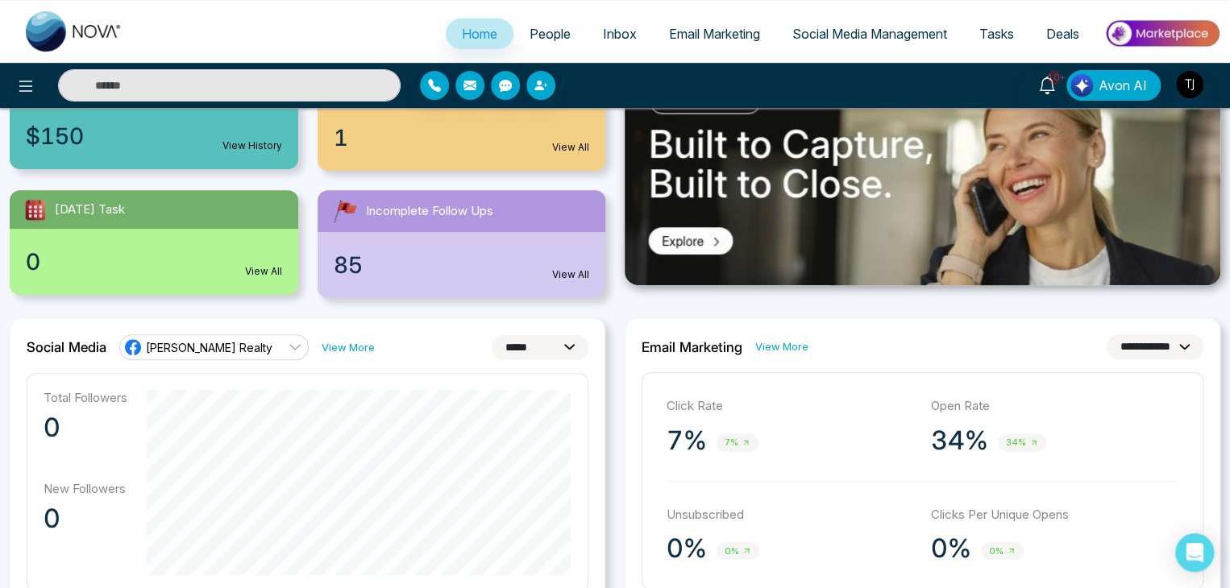
scroll to position [226, 0]
click at [777, 347] on link "View More" at bounding box center [781, 346] width 53 height 15
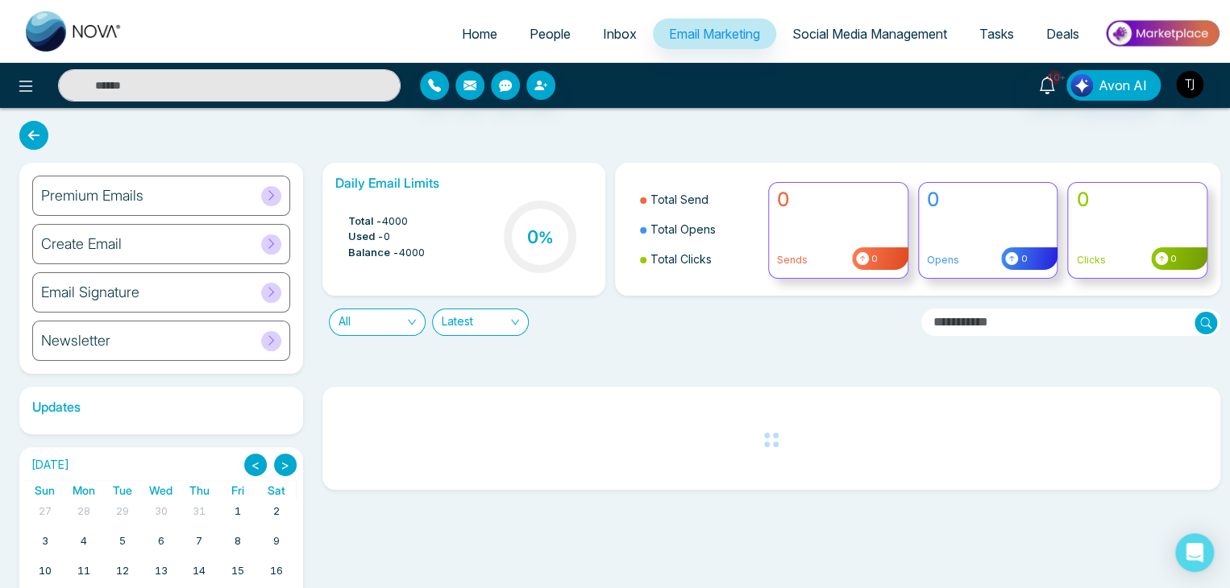
click at [476, 19] on link "Home" at bounding box center [480, 34] width 68 height 31
select select "*"
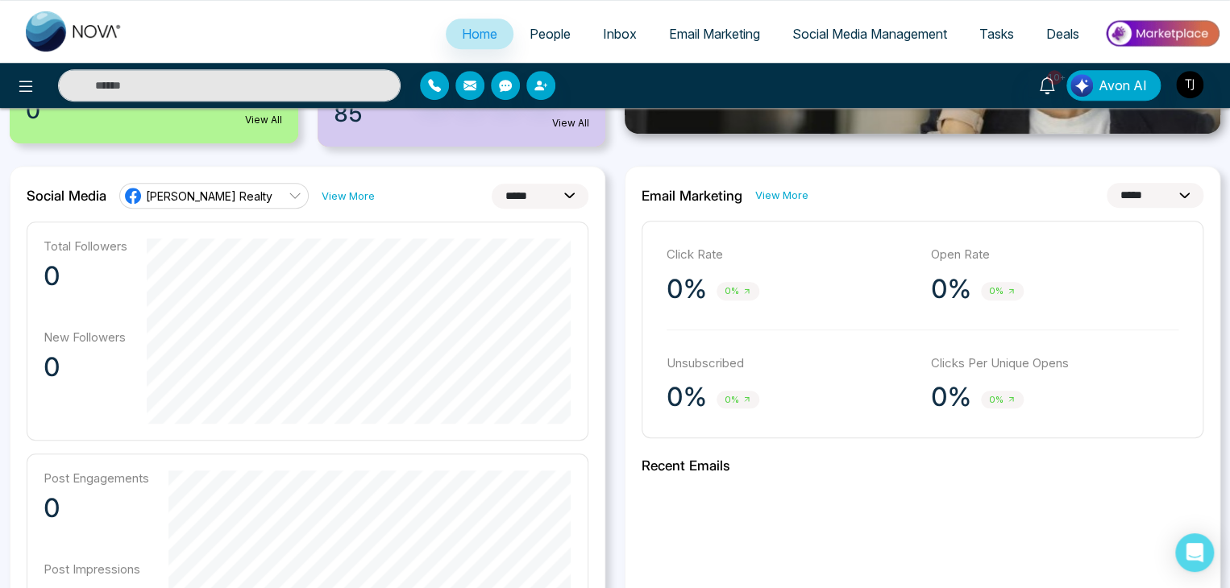
scroll to position [379, 0]
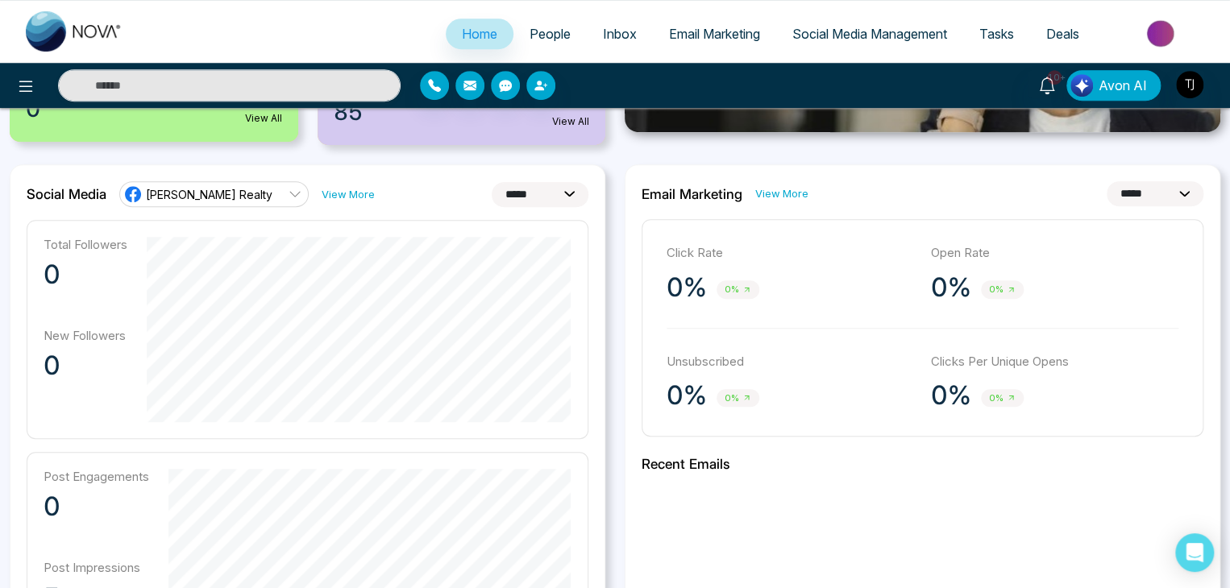
click at [1115, 182] on select "**********" at bounding box center [1154, 193] width 97 height 25
select select "**"
click at [1106, 181] on select "**********" at bounding box center [1154, 193] width 97 height 25
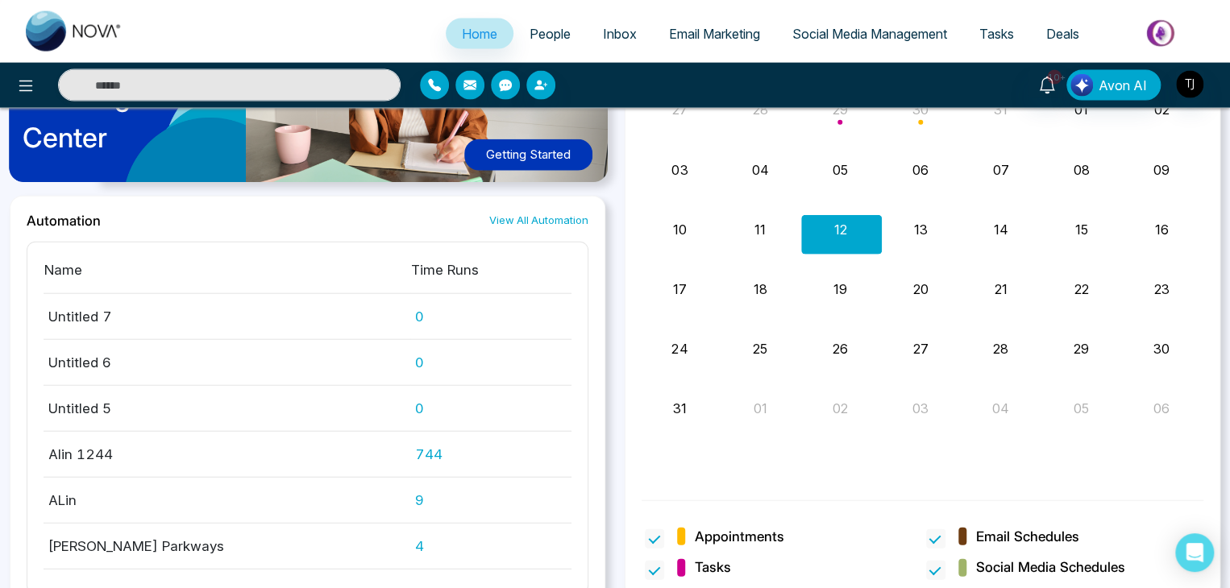
scroll to position [1834, 0]
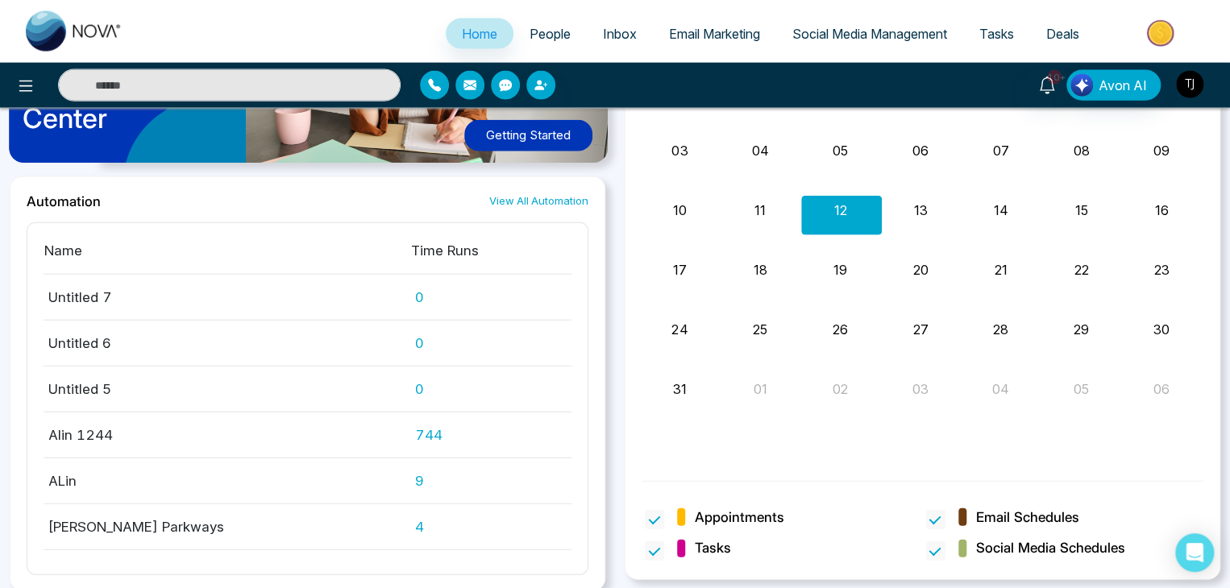
click at [1199, 83] on img "button" at bounding box center [1189, 84] width 27 height 27
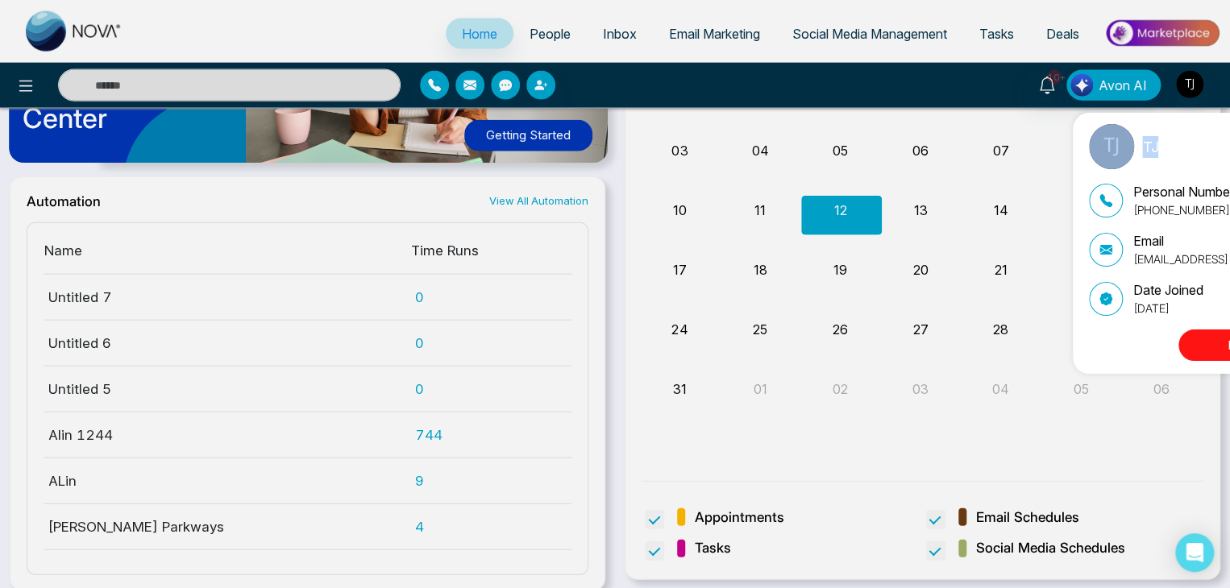
click at [1199, 83] on div "TJ Update Personal Number [PHONE_NUMBER] Email [EMAIL_ADDRESS][DOMAIN_NAME] Dat…" at bounding box center [615, 294] width 1230 height 588
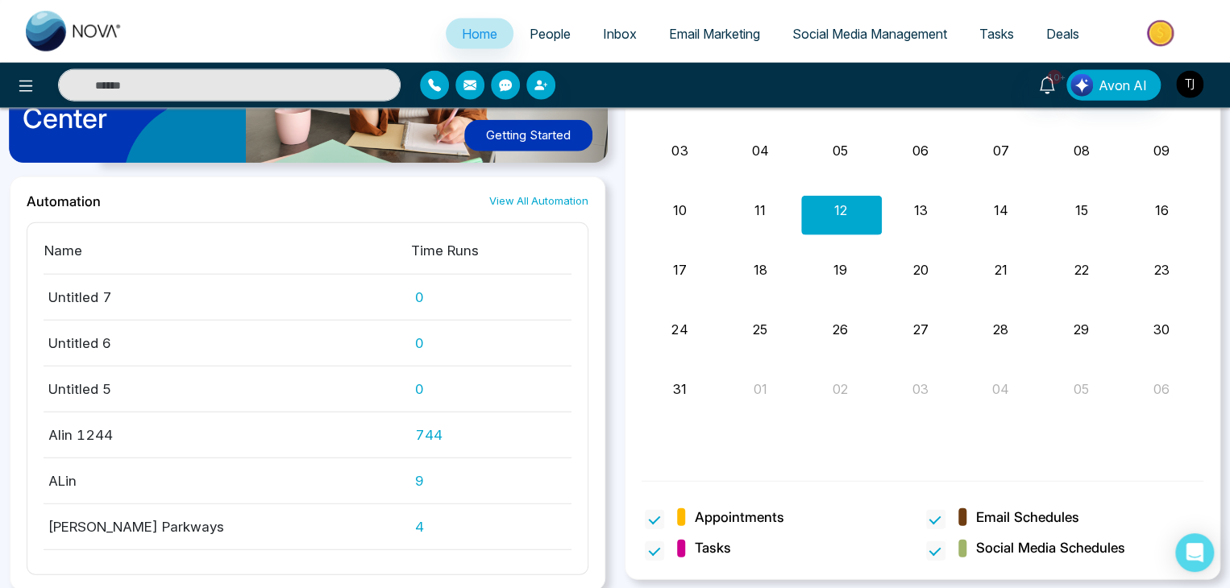
click at [1186, 89] on img "button" at bounding box center [1189, 84] width 27 height 27
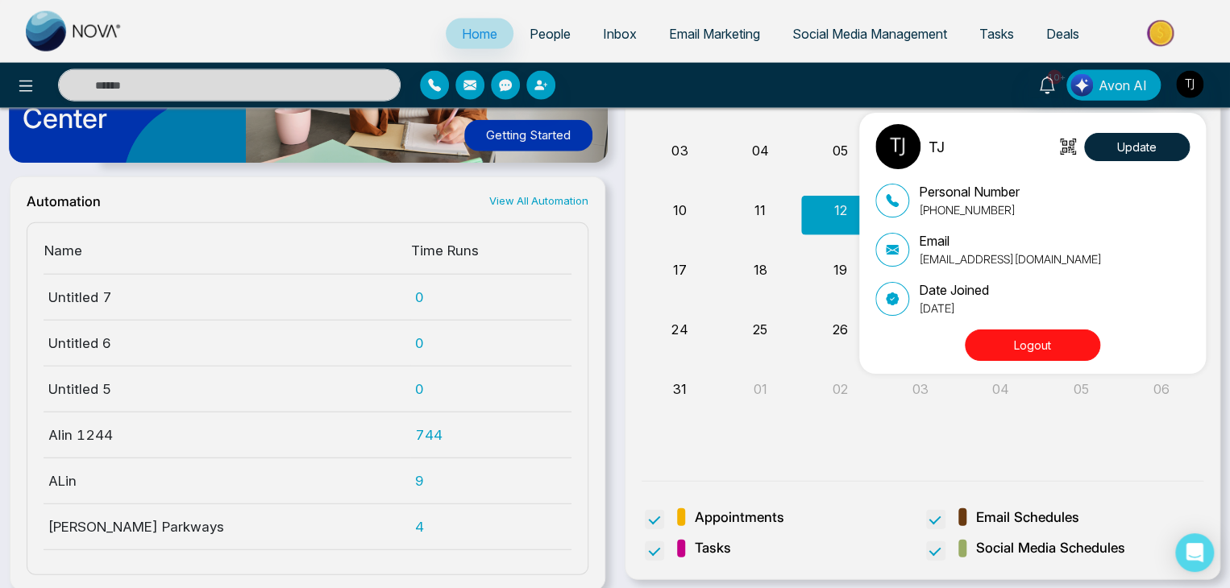
click at [1083, 342] on button "Logout" at bounding box center [1032, 345] width 135 height 31
